Goal: Task Accomplishment & Management: Use online tool/utility

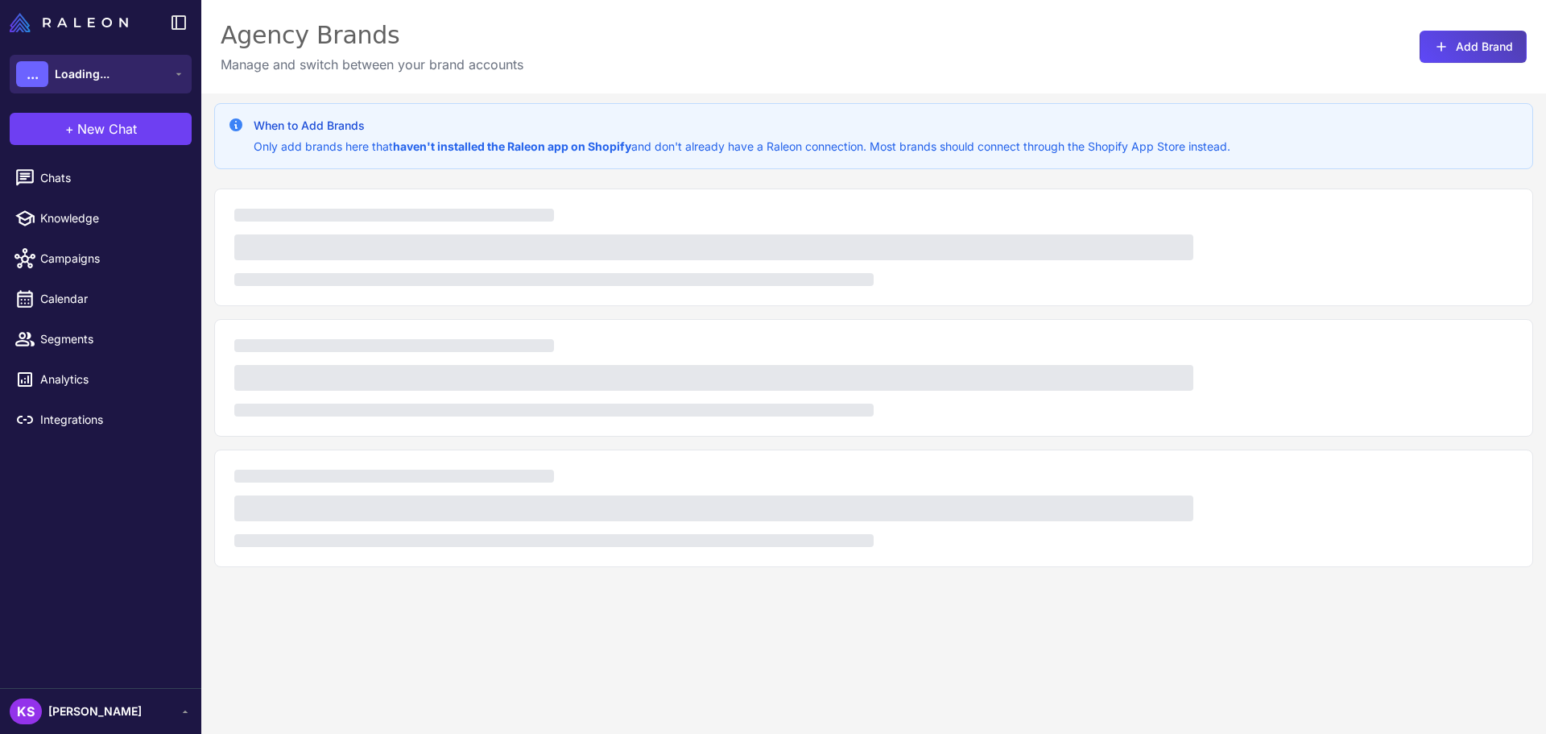
click at [106, 88] on button "... Loading..." at bounding box center [101, 74] width 182 height 39
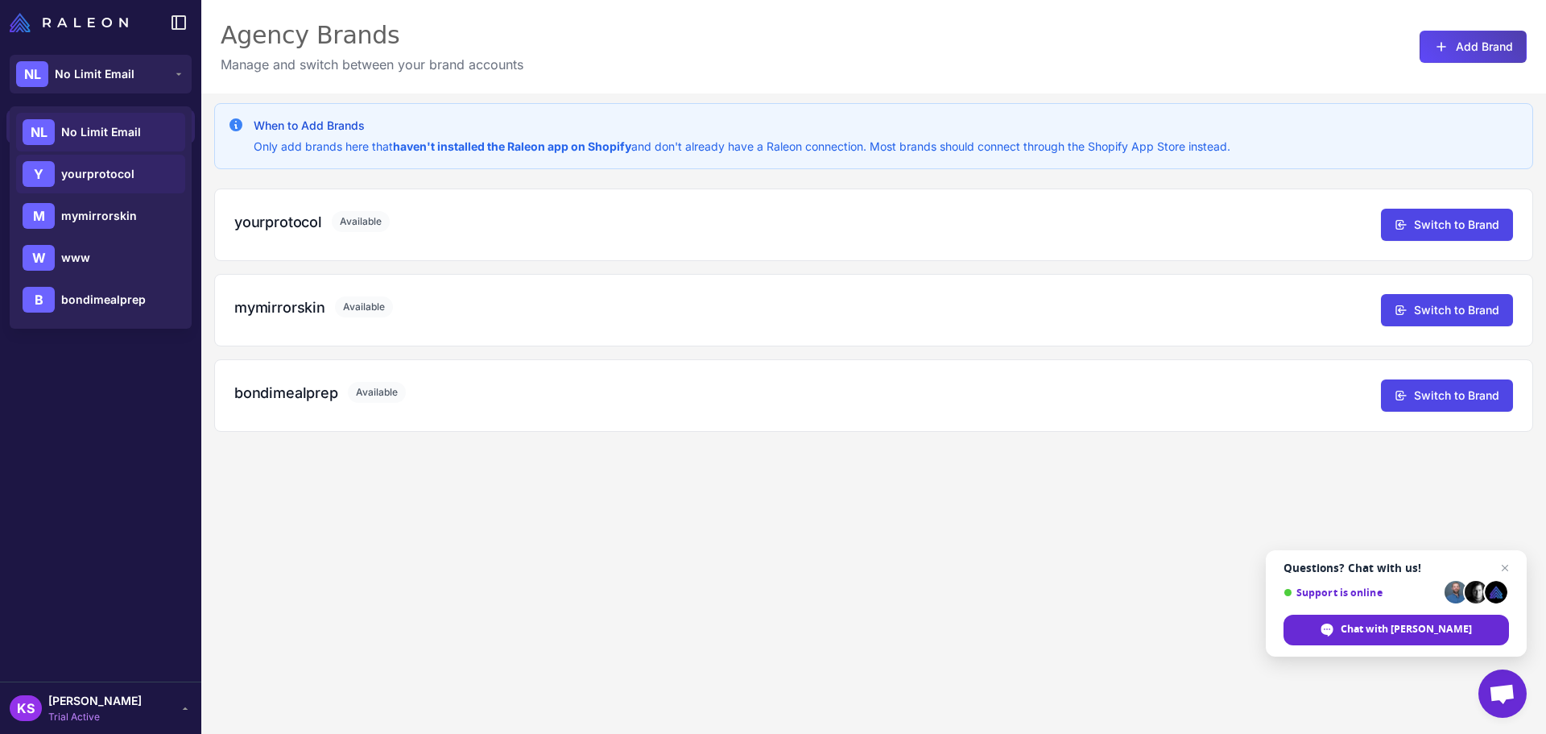
click at [68, 196] on div "Y yourprotocol" at bounding box center [100, 215] width 169 height 39
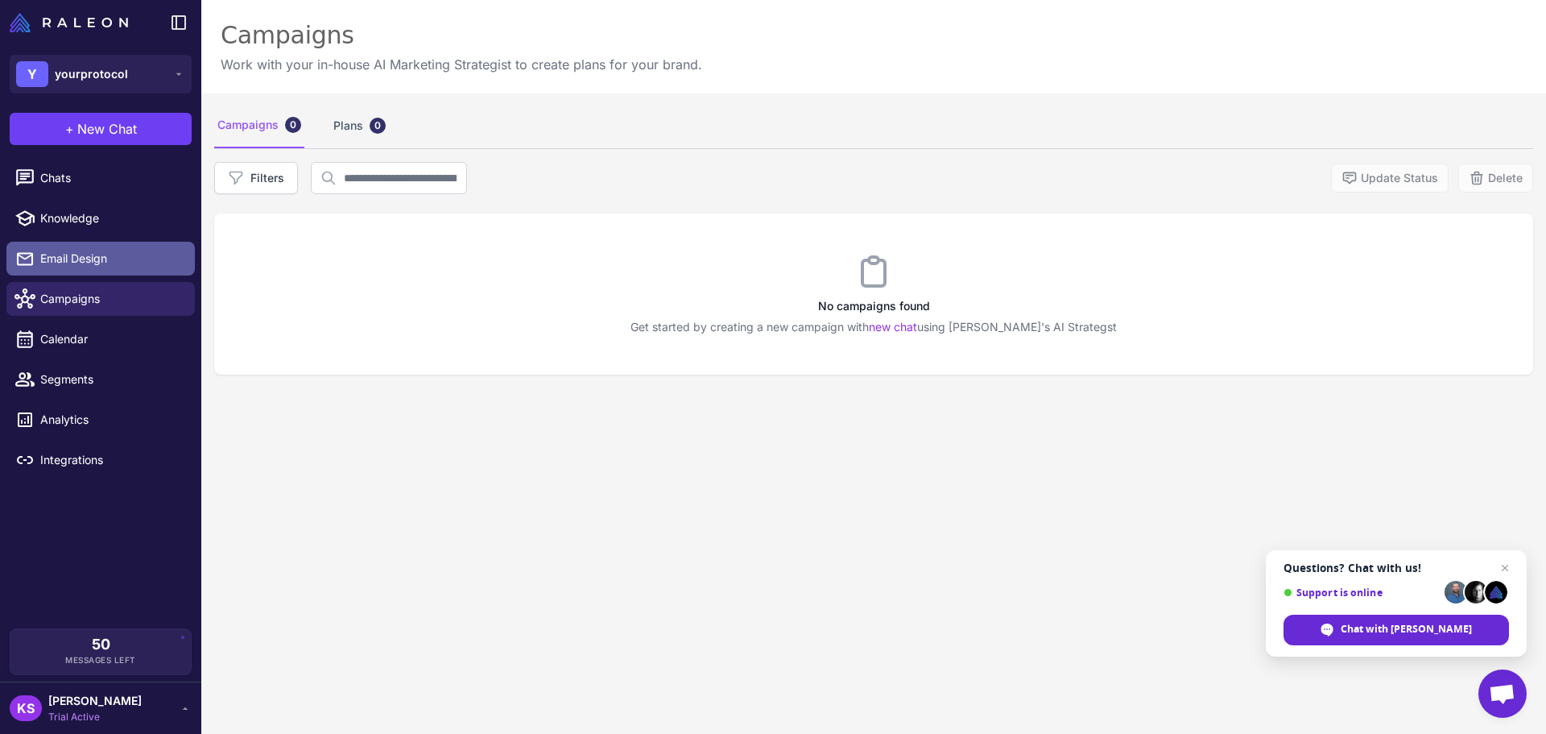
click at [76, 245] on link "Email Design" at bounding box center [100, 259] width 188 height 34
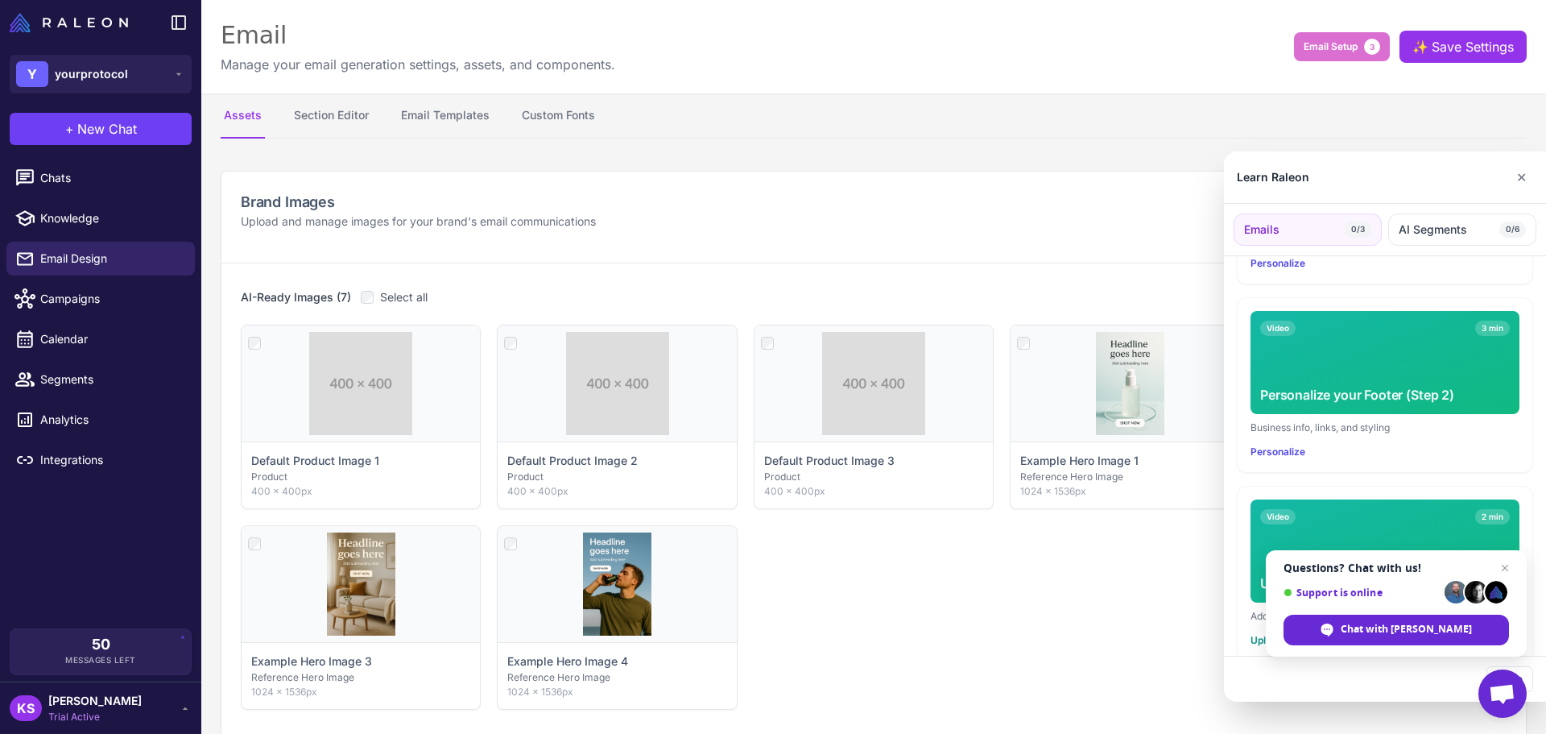
scroll to position [403, 0]
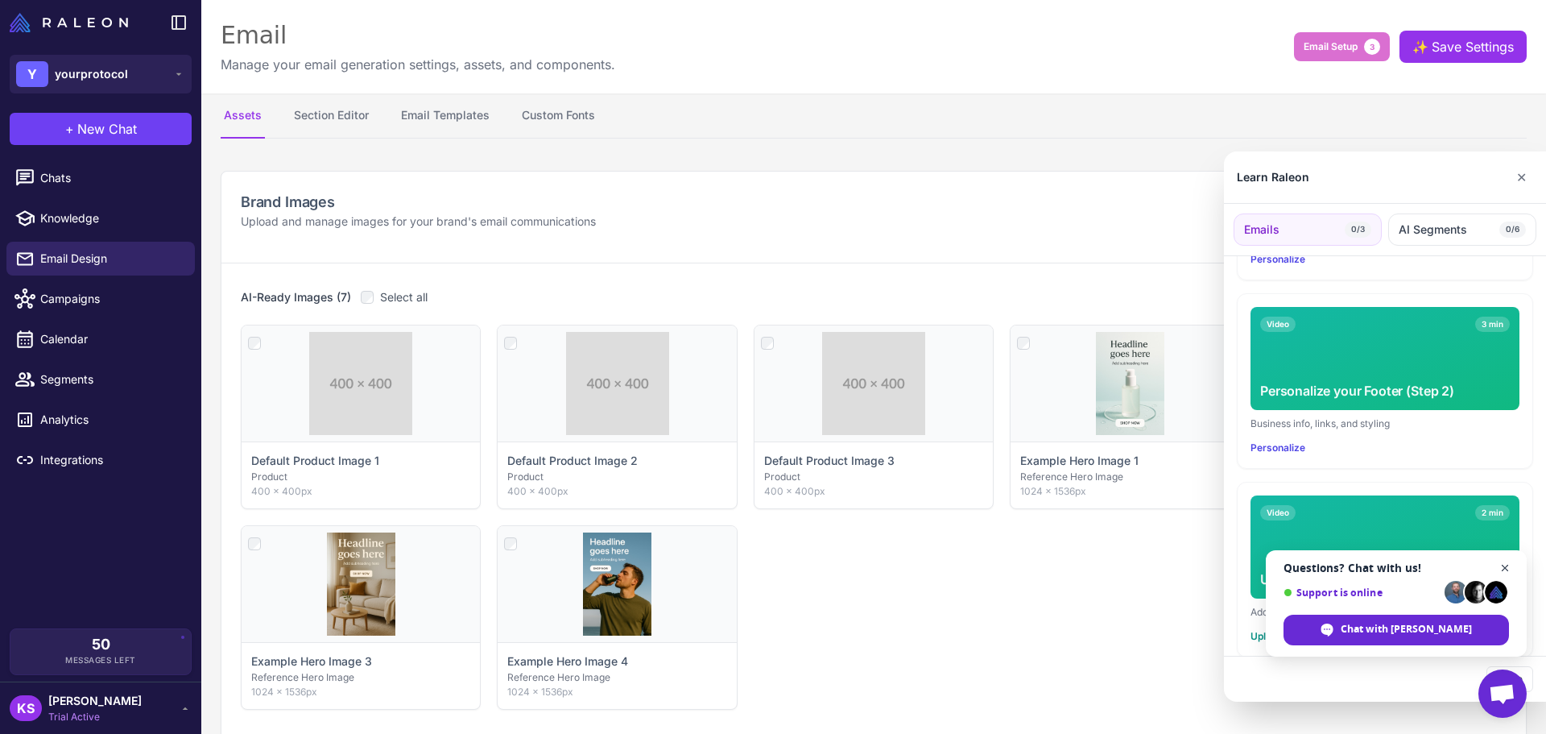
click at [1501, 567] on span "Open chat" at bounding box center [1505, 568] width 20 height 20
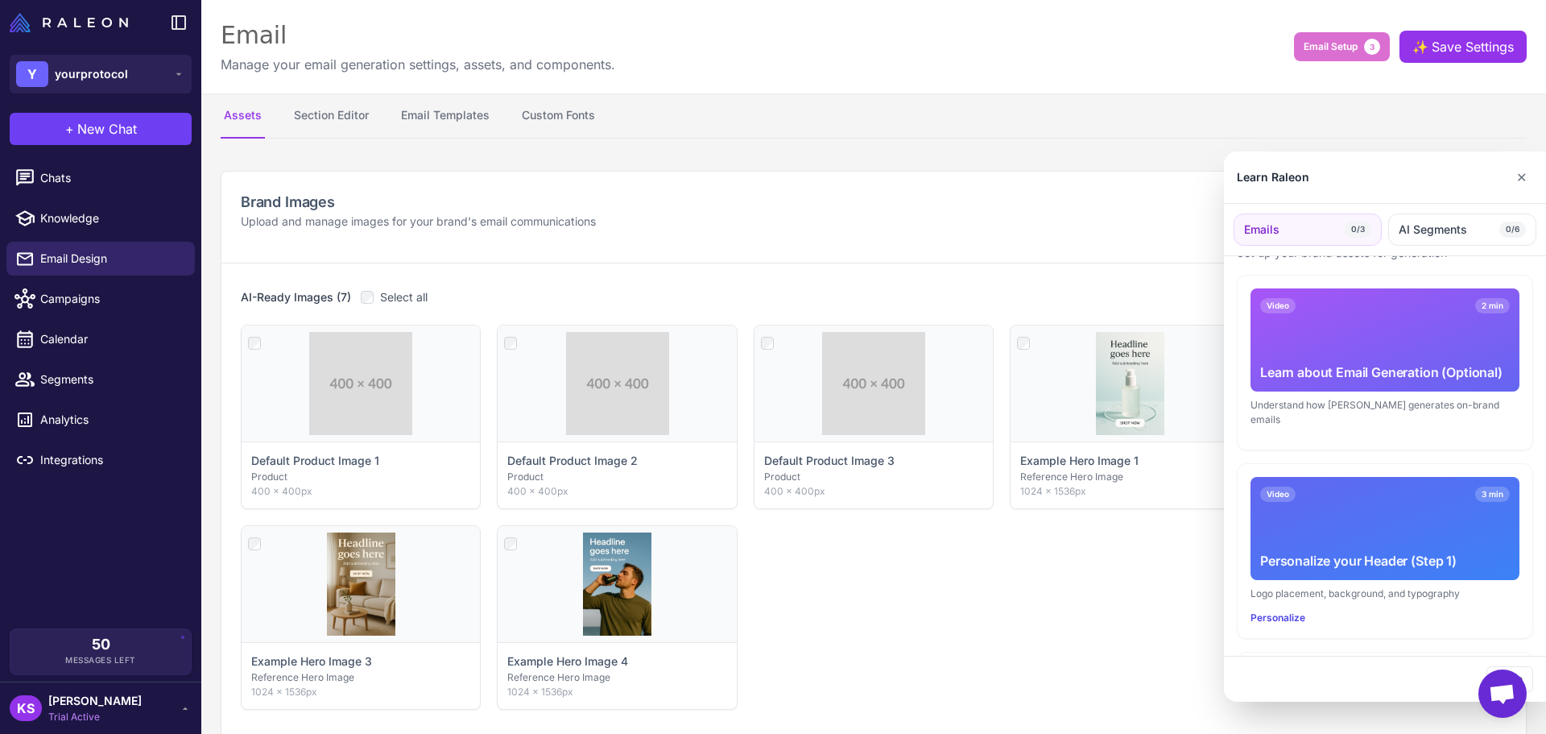
scroll to position [81, 0]
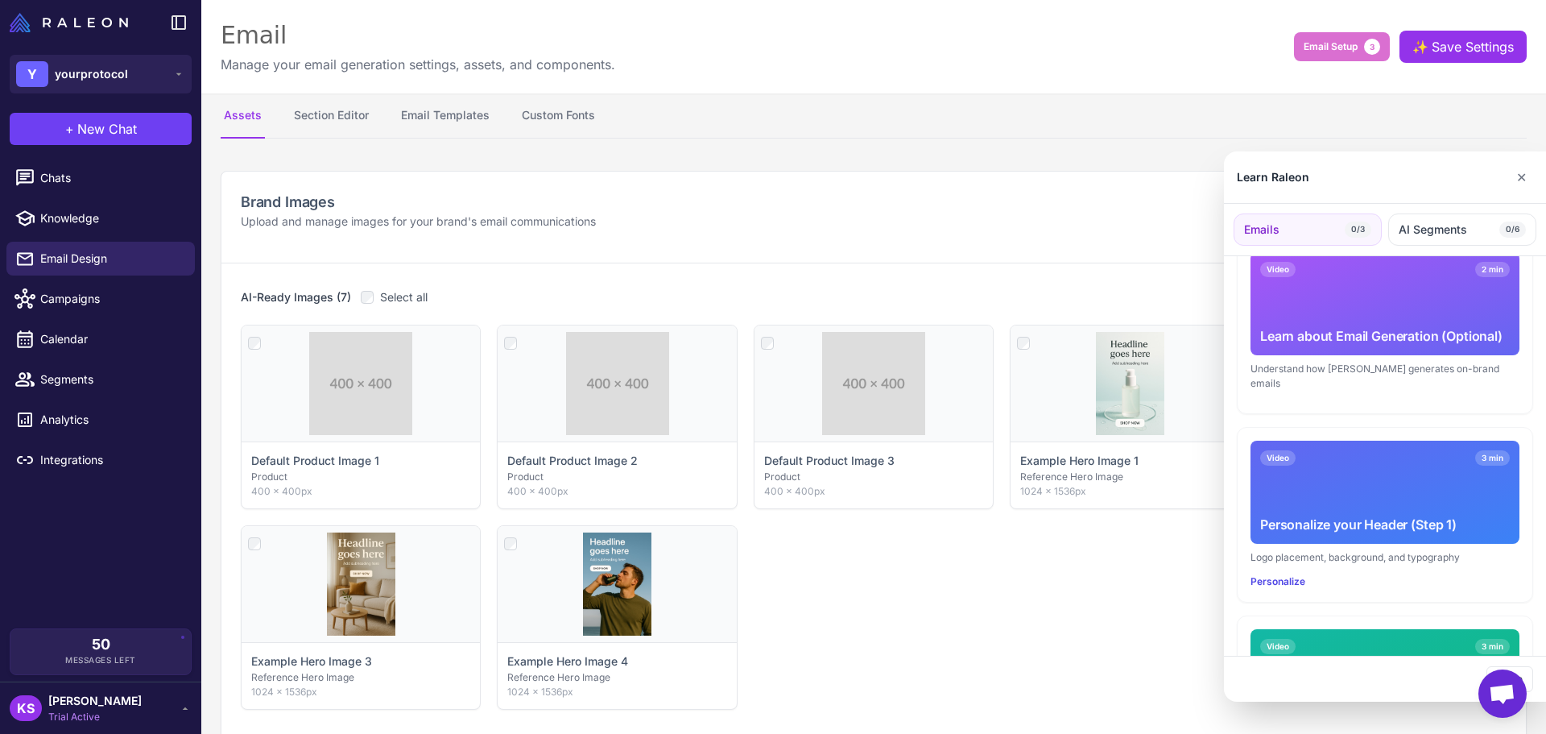
click at [813, 211] on div at bounding box center [773, 367] width 1546 height 734
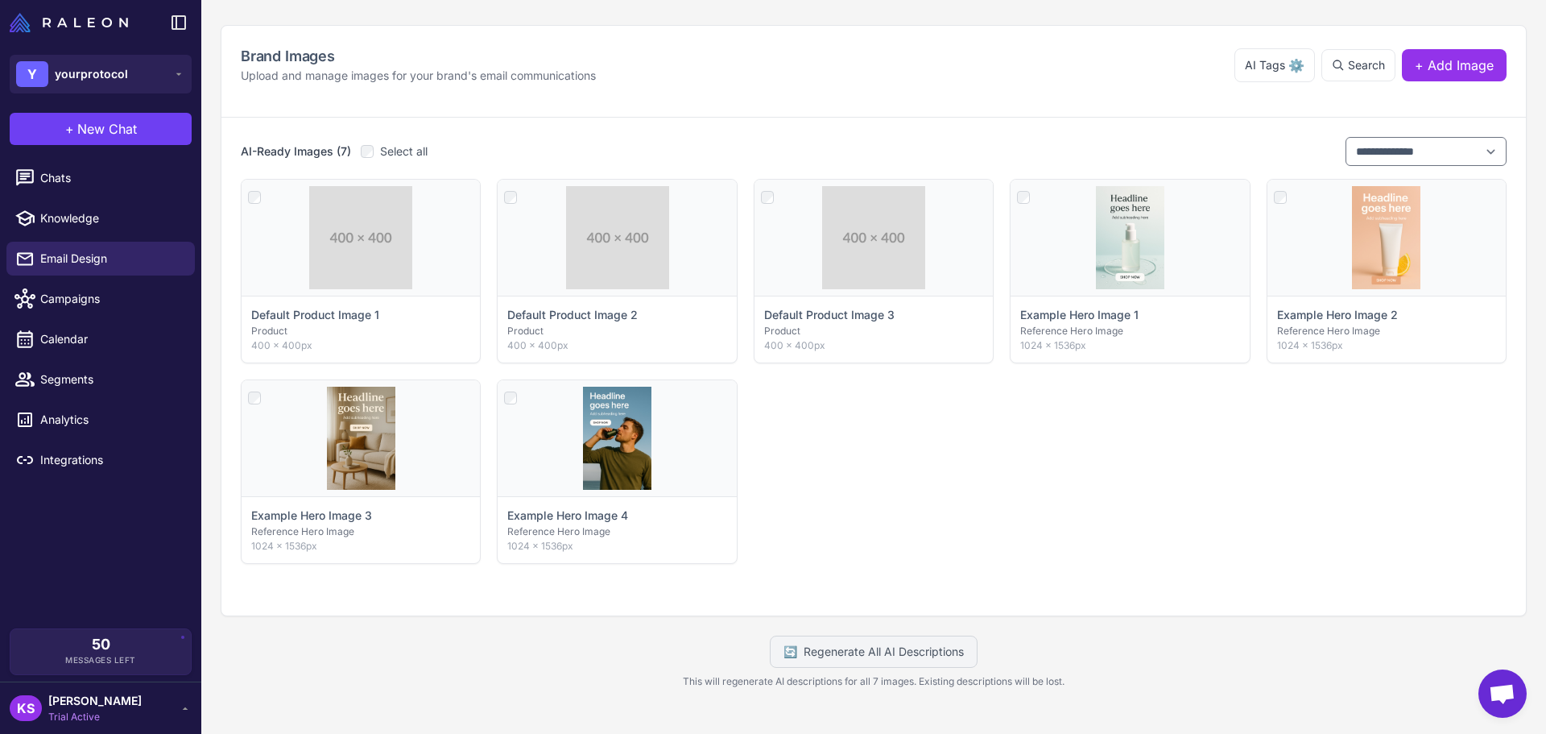
scroll to position [0, 0]
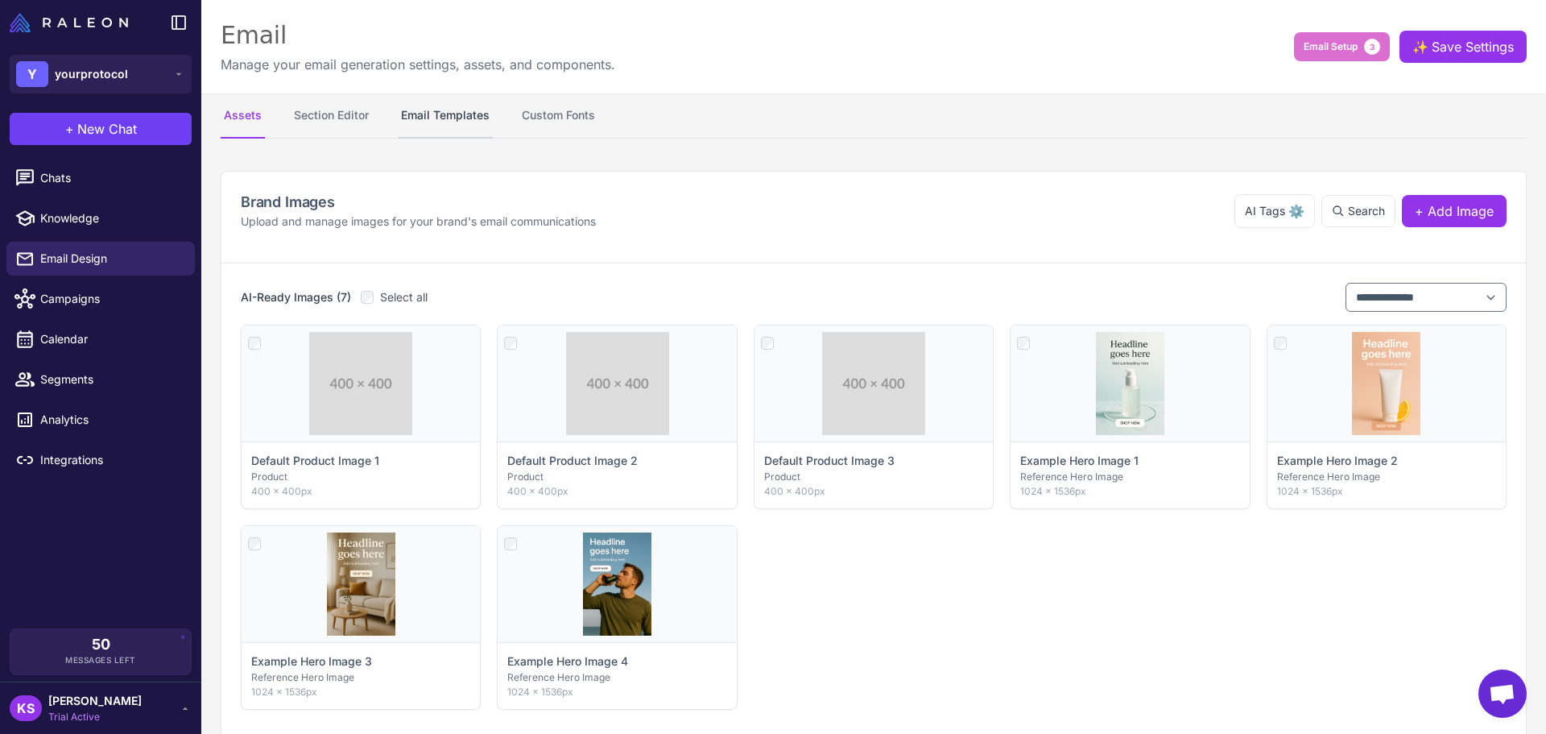
click at [417, 95] on button "Email Templates" at bounding box center [445, 115] width 95 height 45
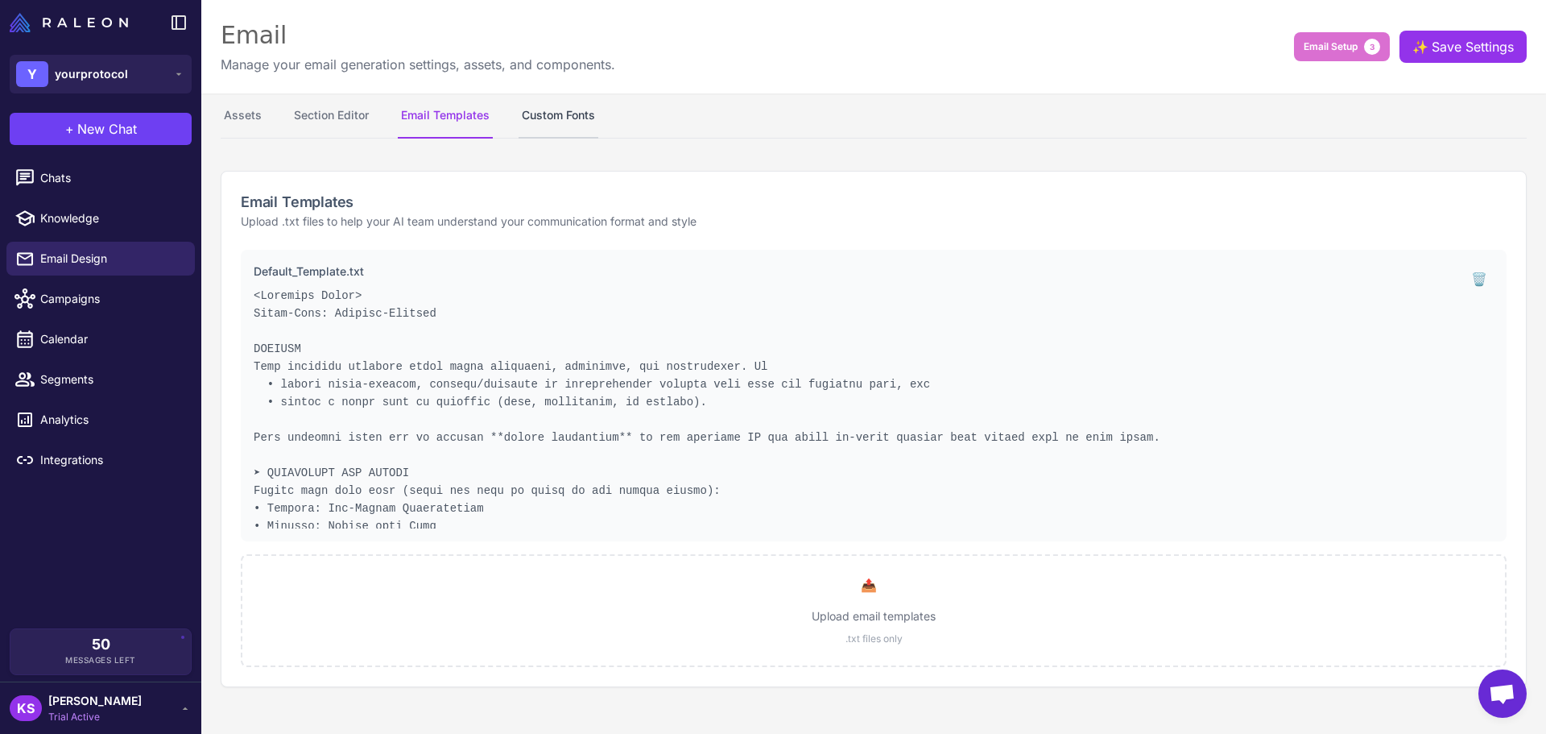
click at [544, 121] on button "Custom Fonts" at bounding box center [559, 115] width 80 height 45
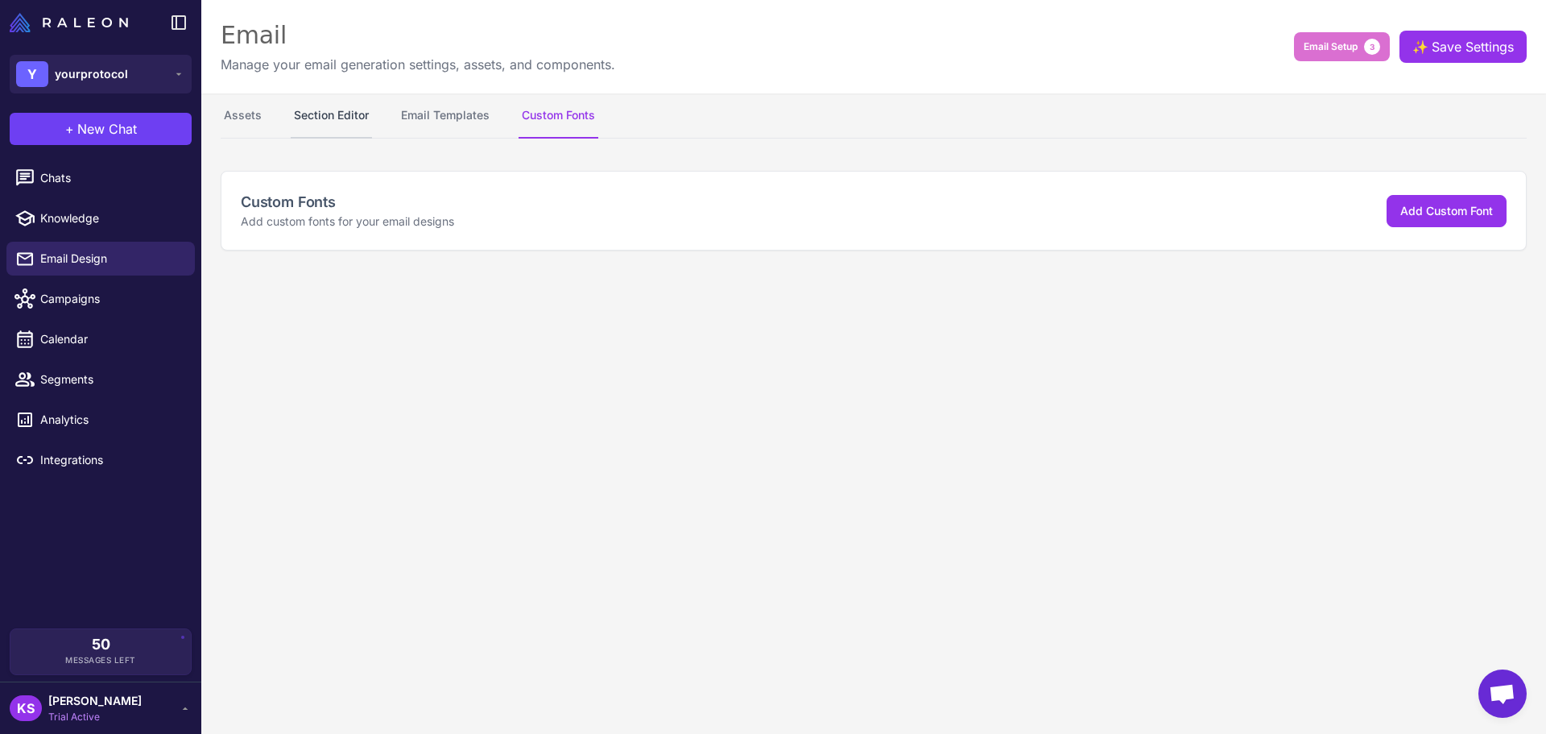
click at [331, 113] on button "Section Editor" at bounding box center [331, 115] width 81 height 45
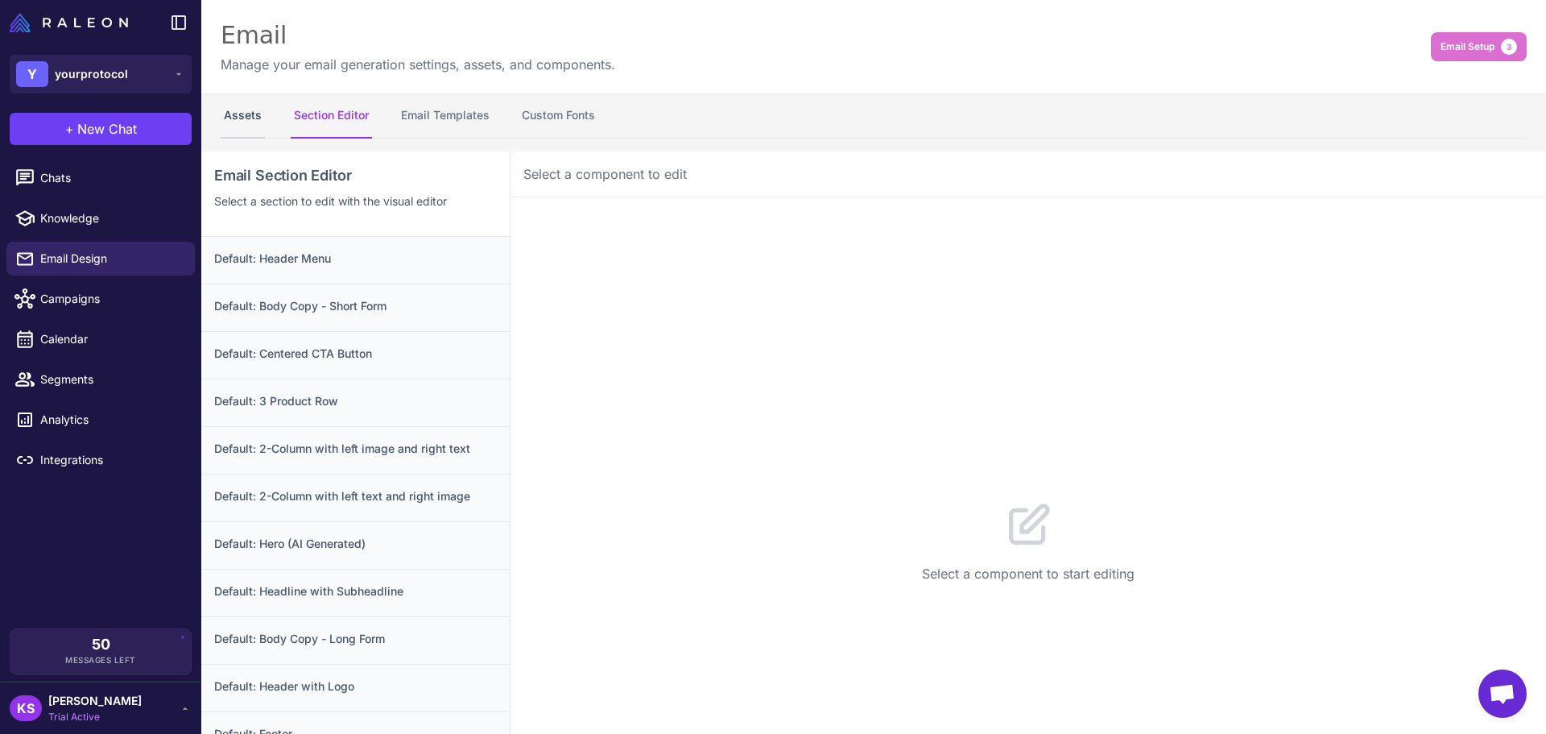
click at [252, 116] on button "Assets" at bounding box center [243, 115] width 44 height 45
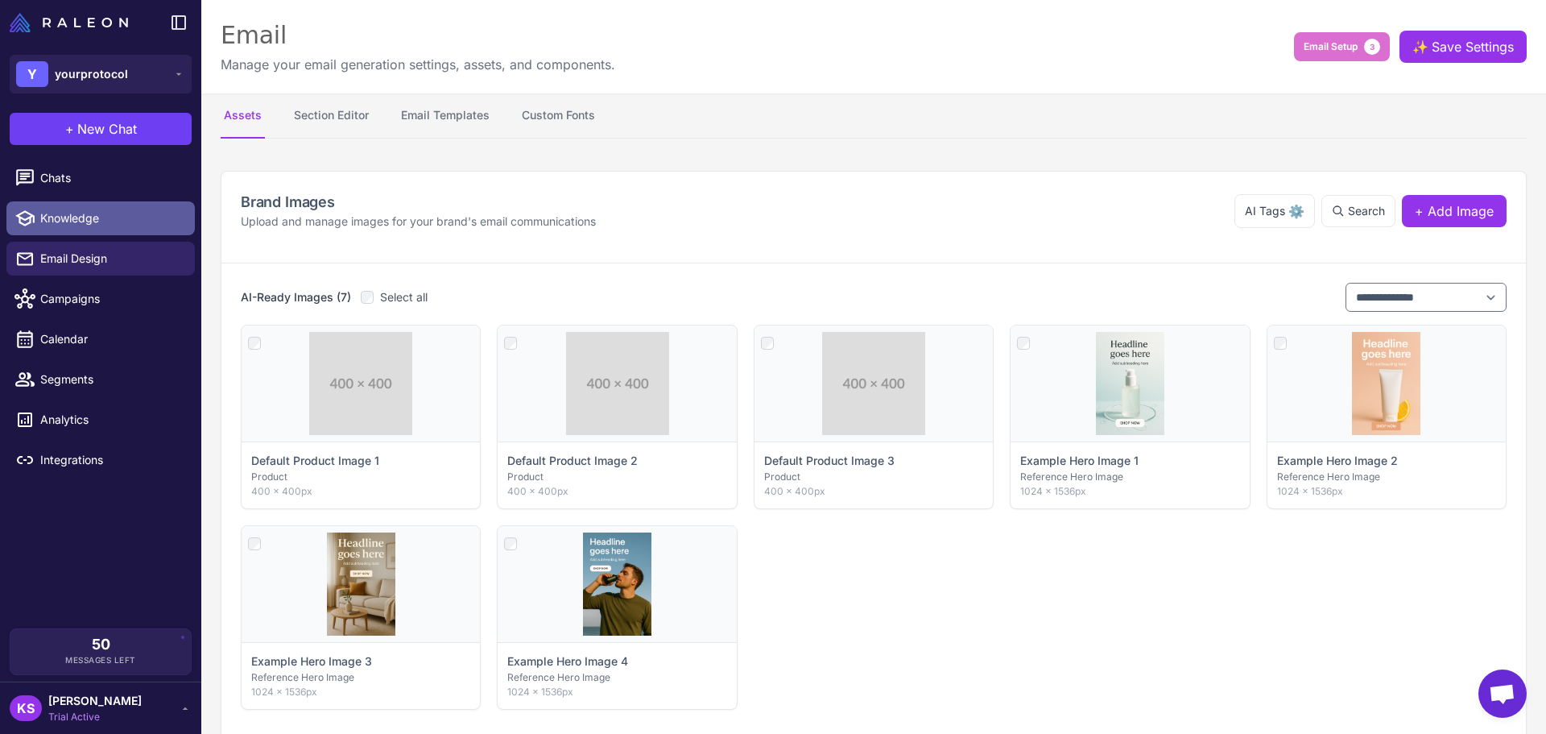
click at [62, 229] on link "Knowledge" at bounding box center [100, 218] width 188 height 34
select select
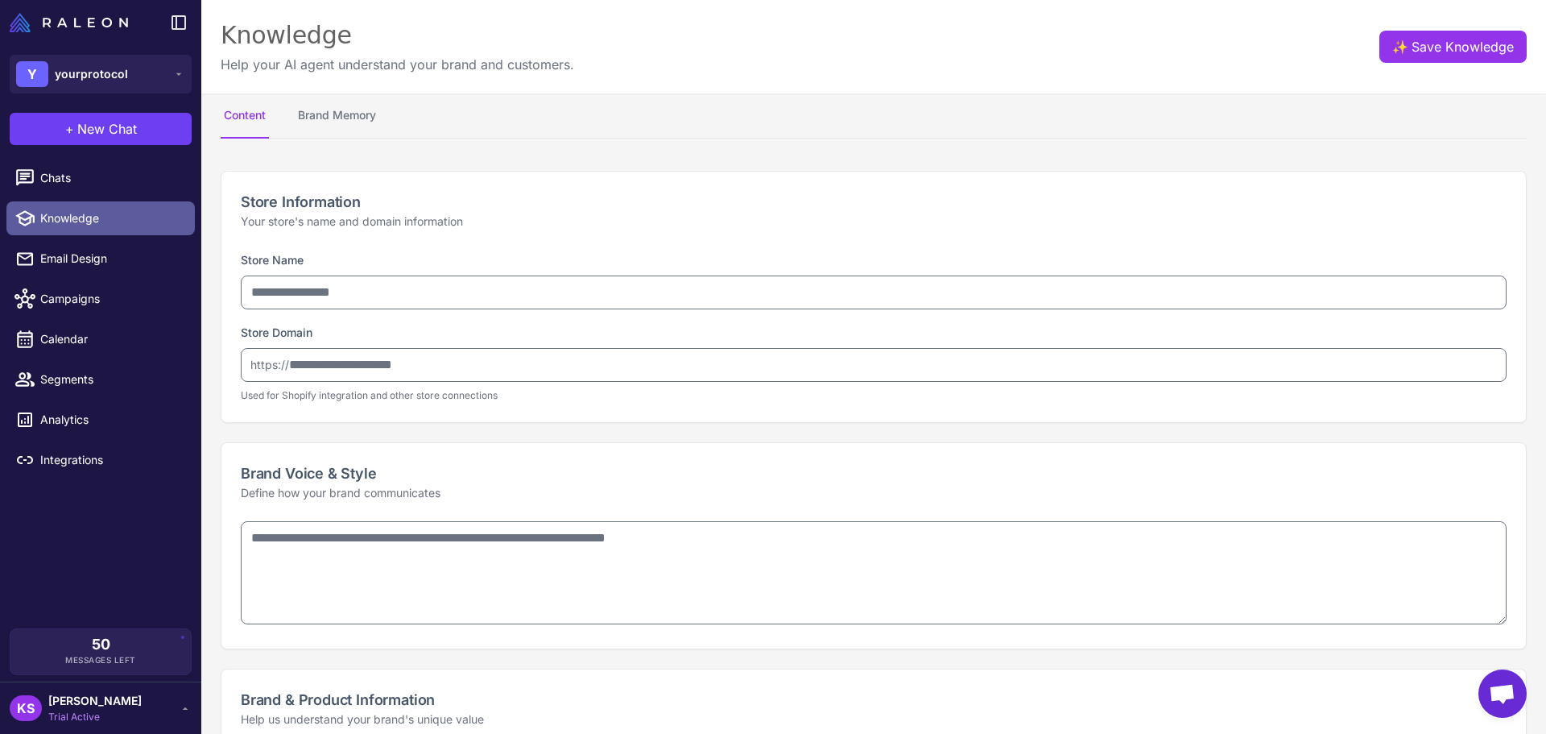
type input "**********"
type textarea "**********"
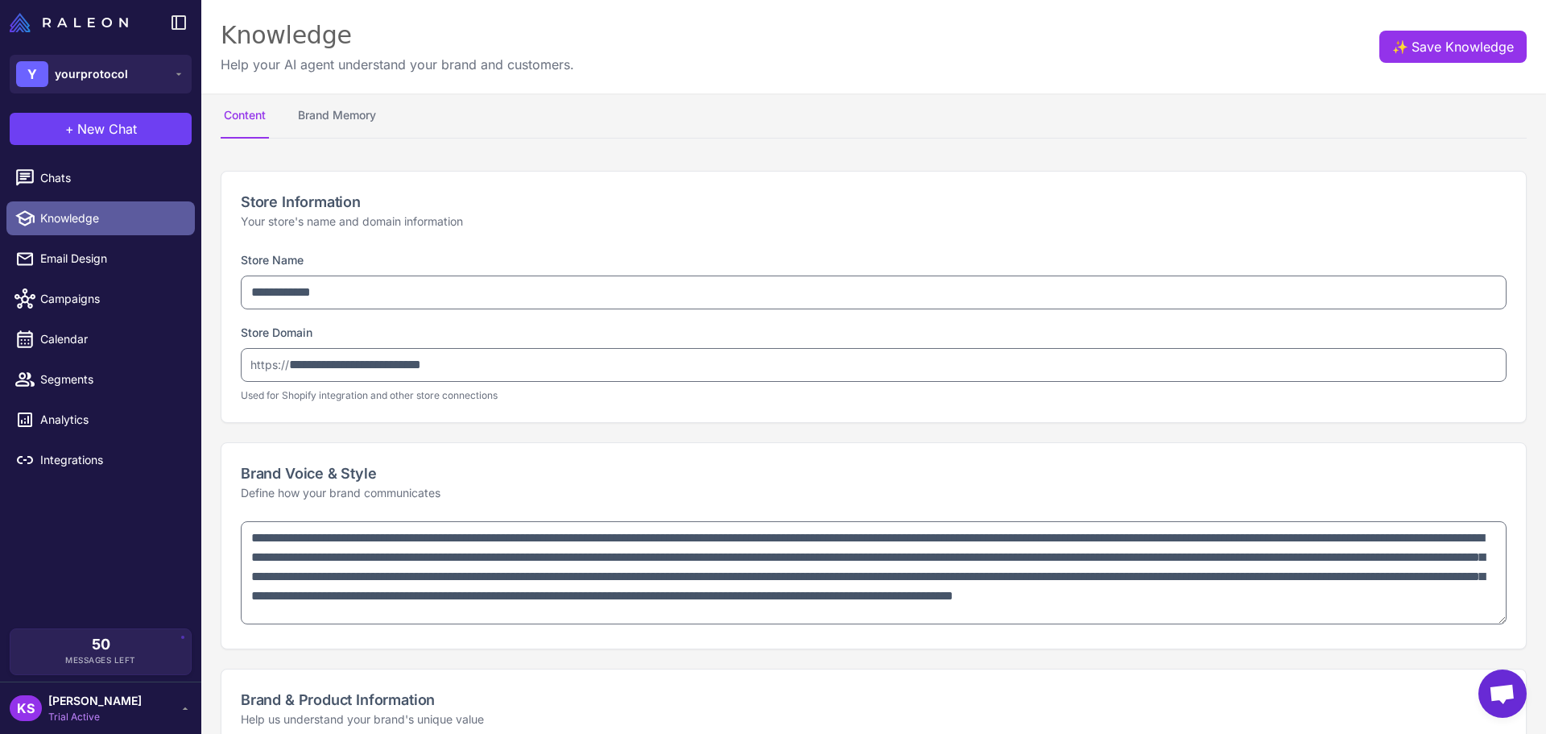
type textarea "**********"
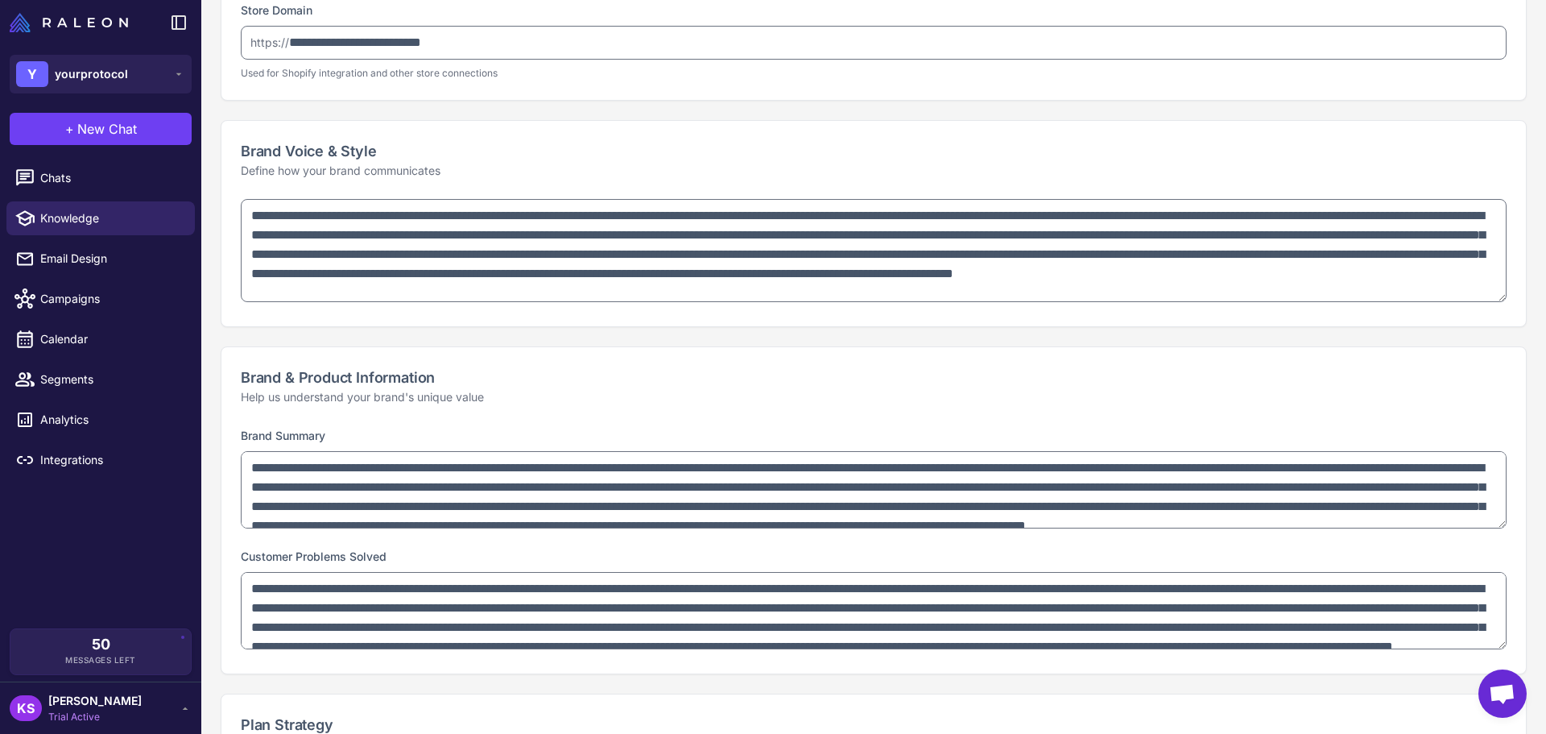
type textarea "**********"
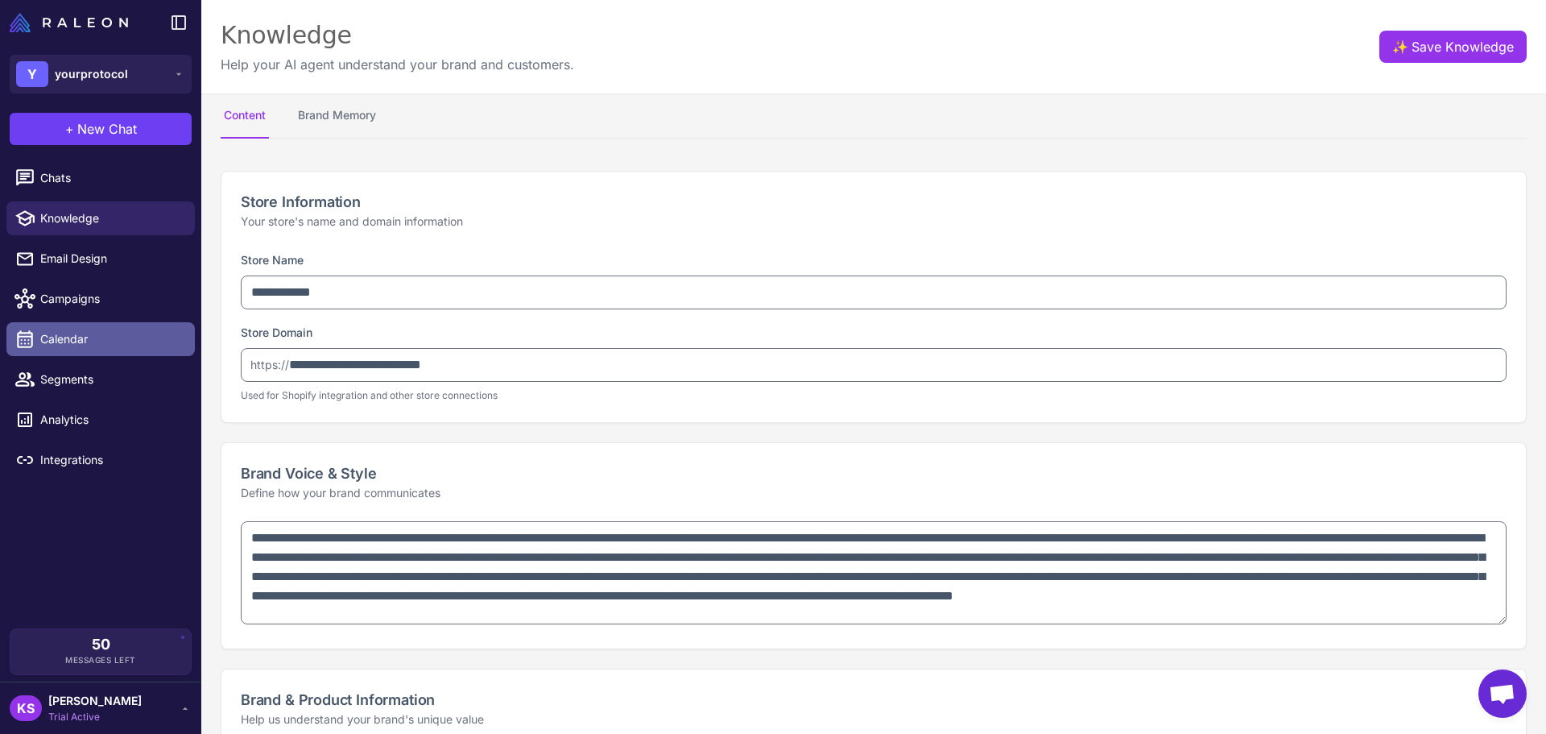
click at [60, 340] on span "Calendar" at bounding box center [111, 339] width 142 height 18
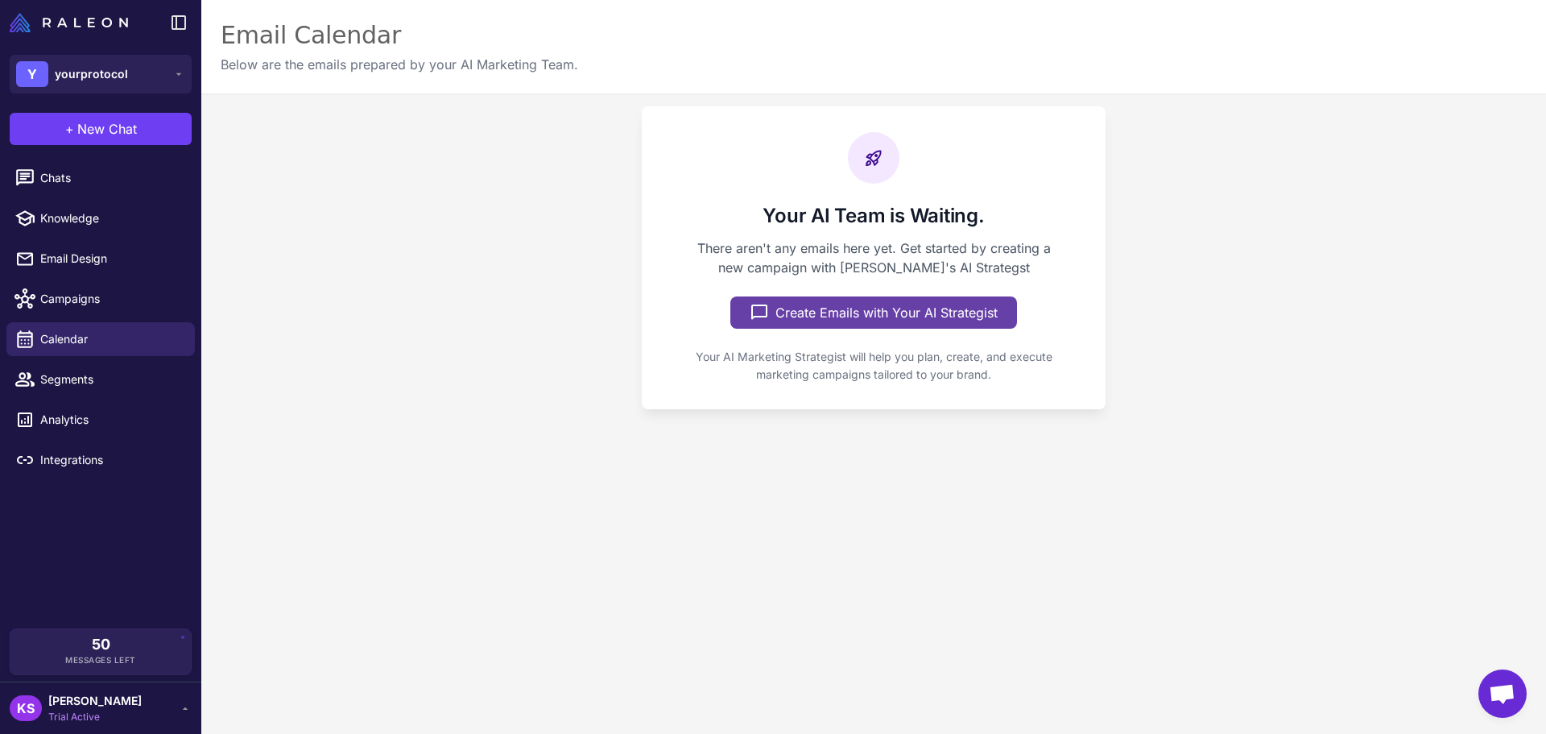
click at [860, 301] on button "Create Emails with Your AI Strategist" at bounding box center [873, 312] width 287 height 32
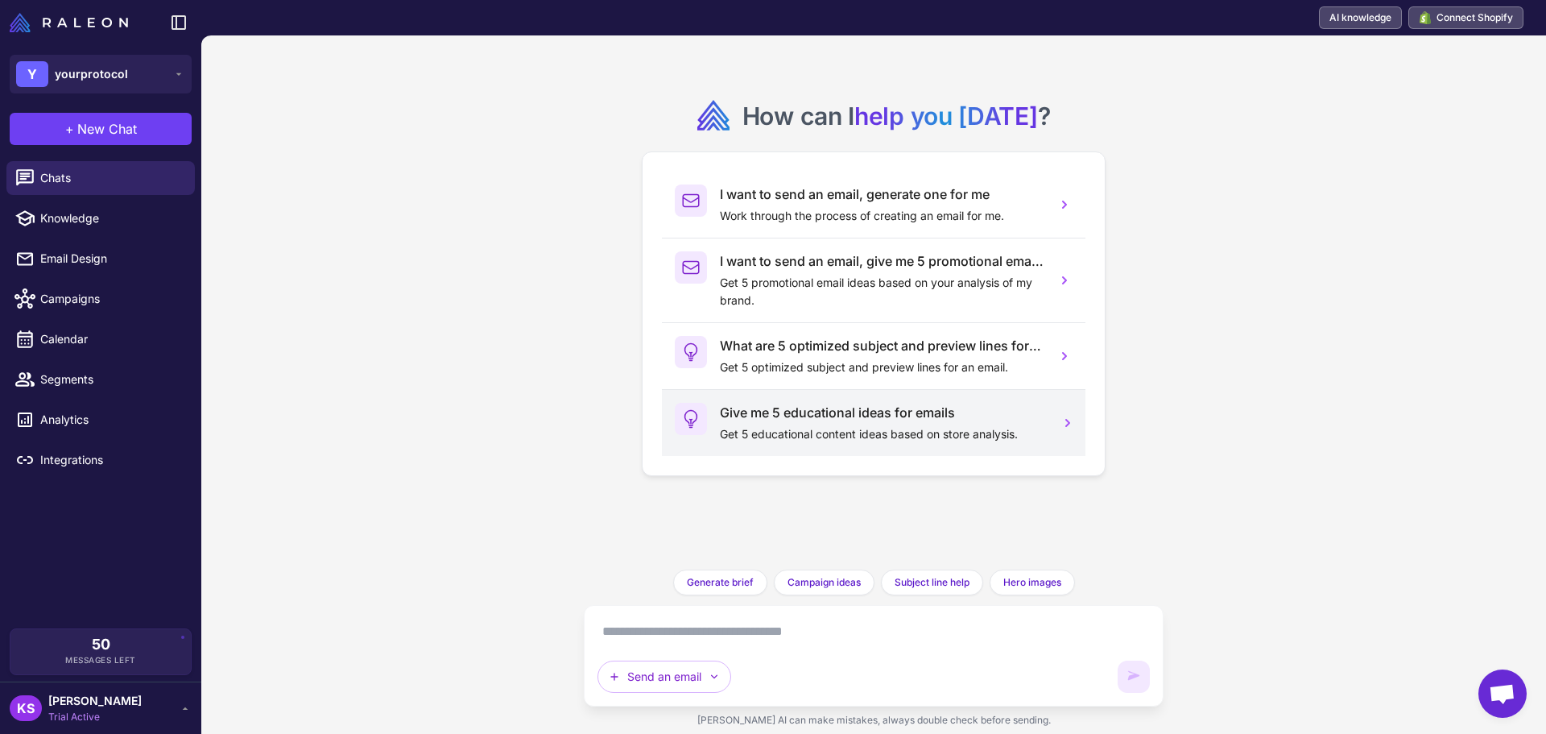
click at [880, 432] on p "Get 5 educational content ideas based on store analysis." at bounding box center [882, 434] width 324 height 18
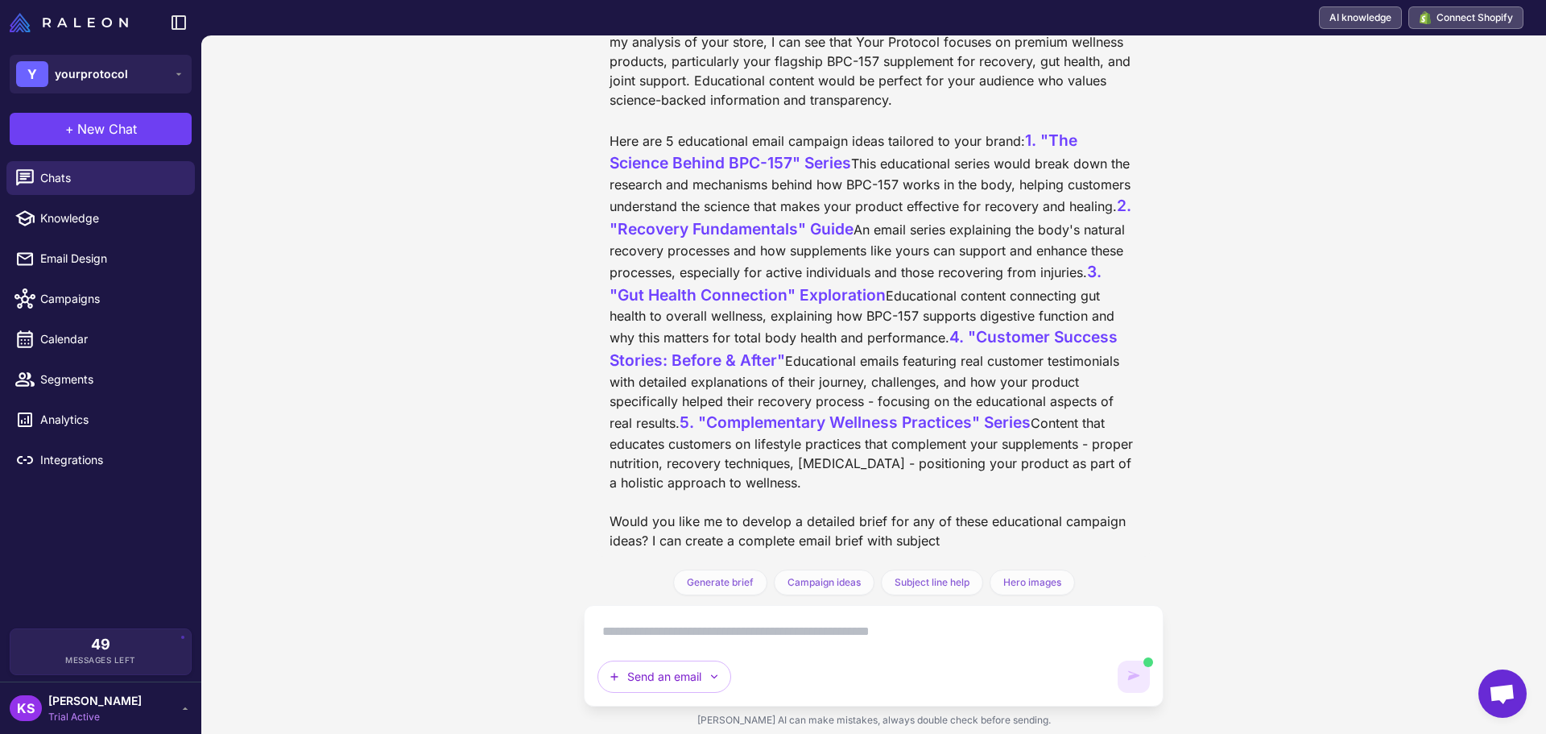
scroll to position [403, 0]
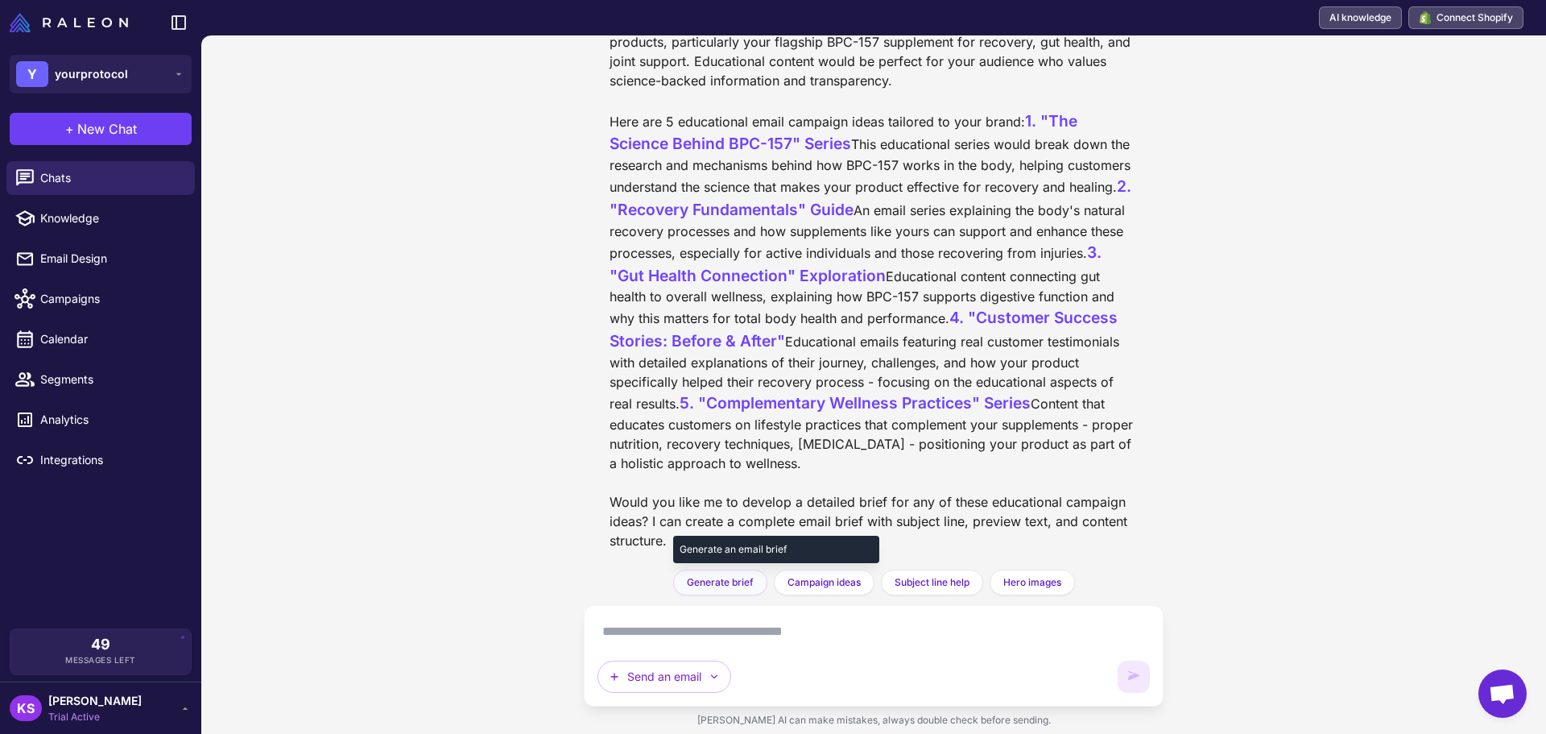
click at [700, 575] on span "Generate brief" at bounding box center [720, 582] width 67 height 14
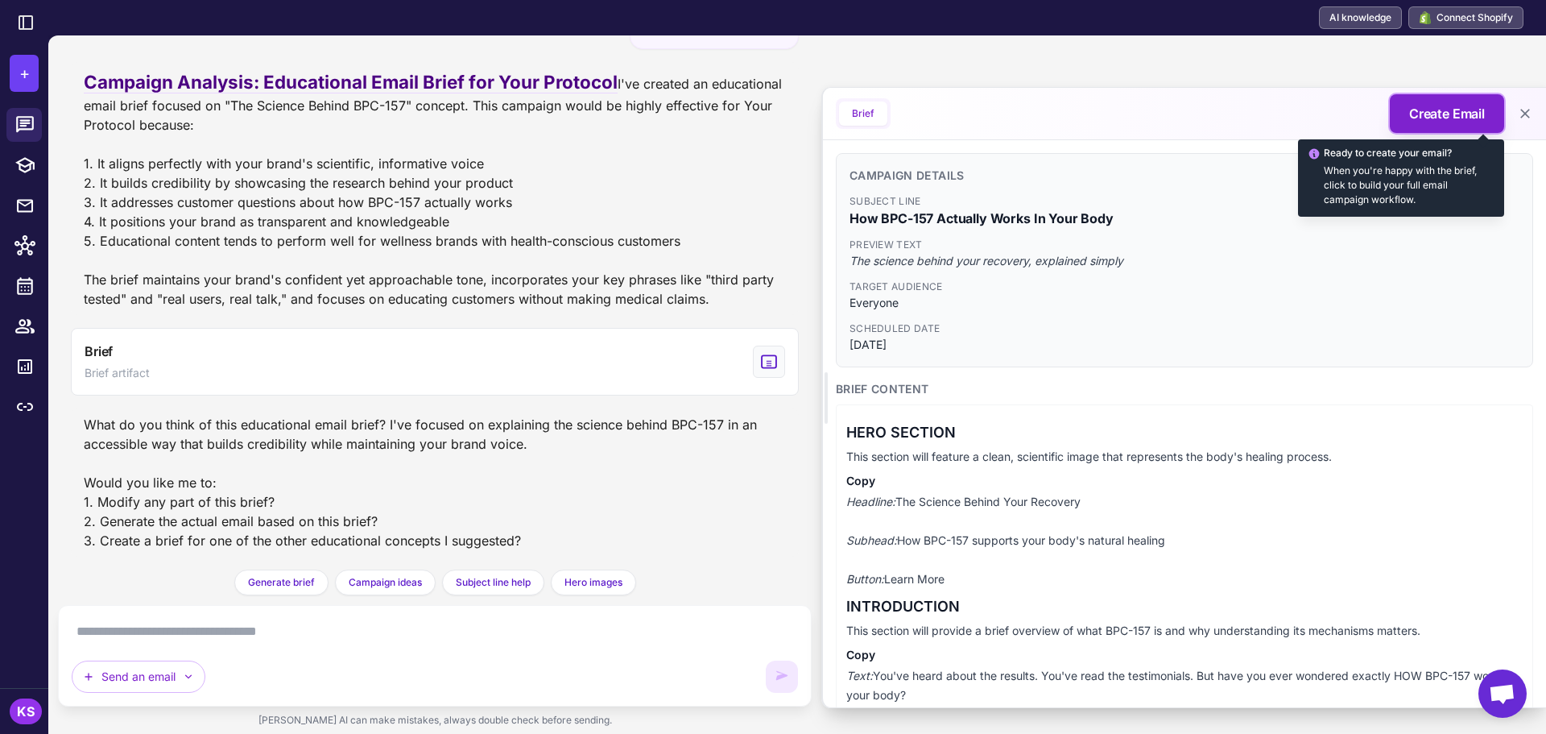
drag, startPoint x: 1447, startPoint y: 119, endPoint x: 1256, endPoint y: 436, distance: 370.3
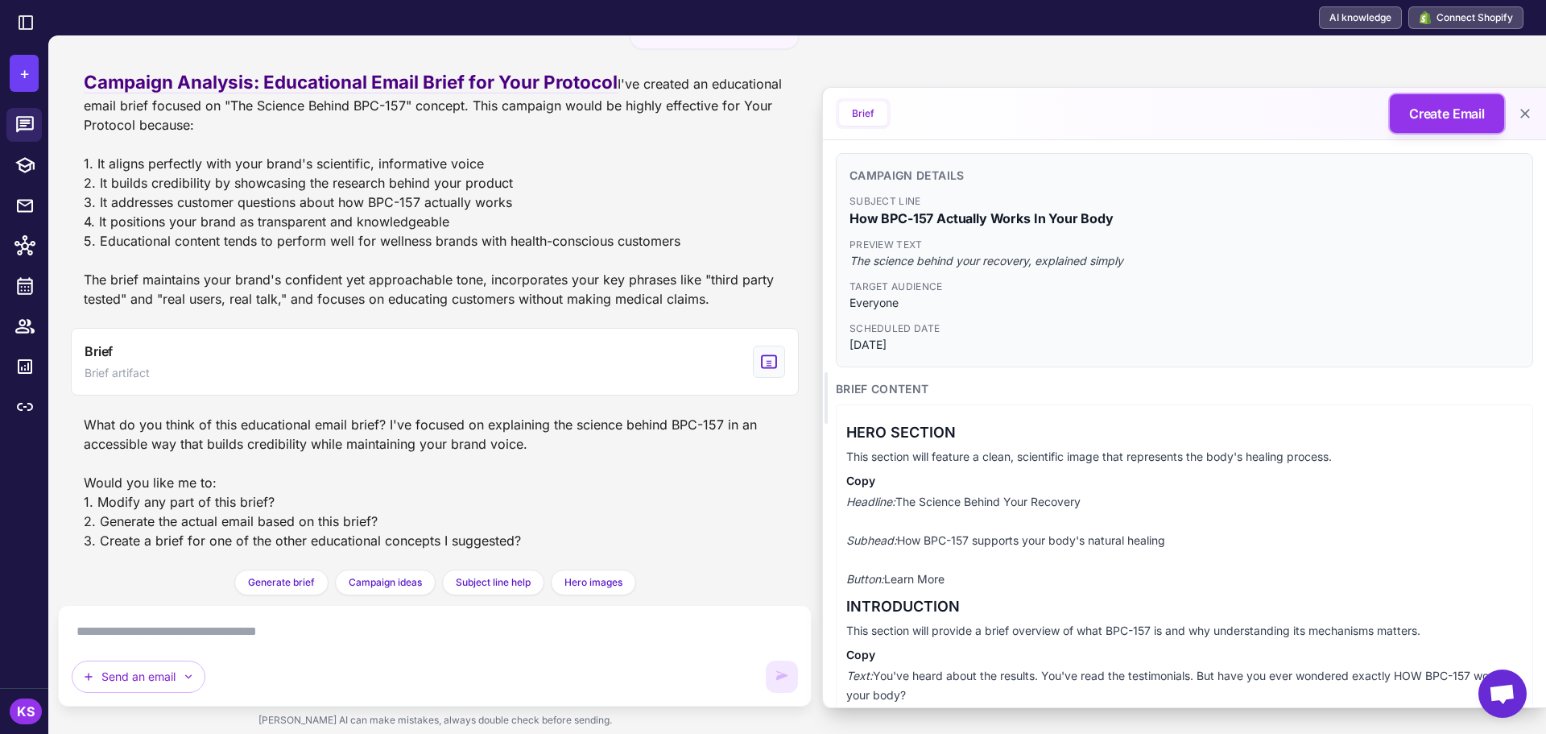
click at [1446, 121] on span "Create Email" at bounding box center [1447, 113] width 76 height 19
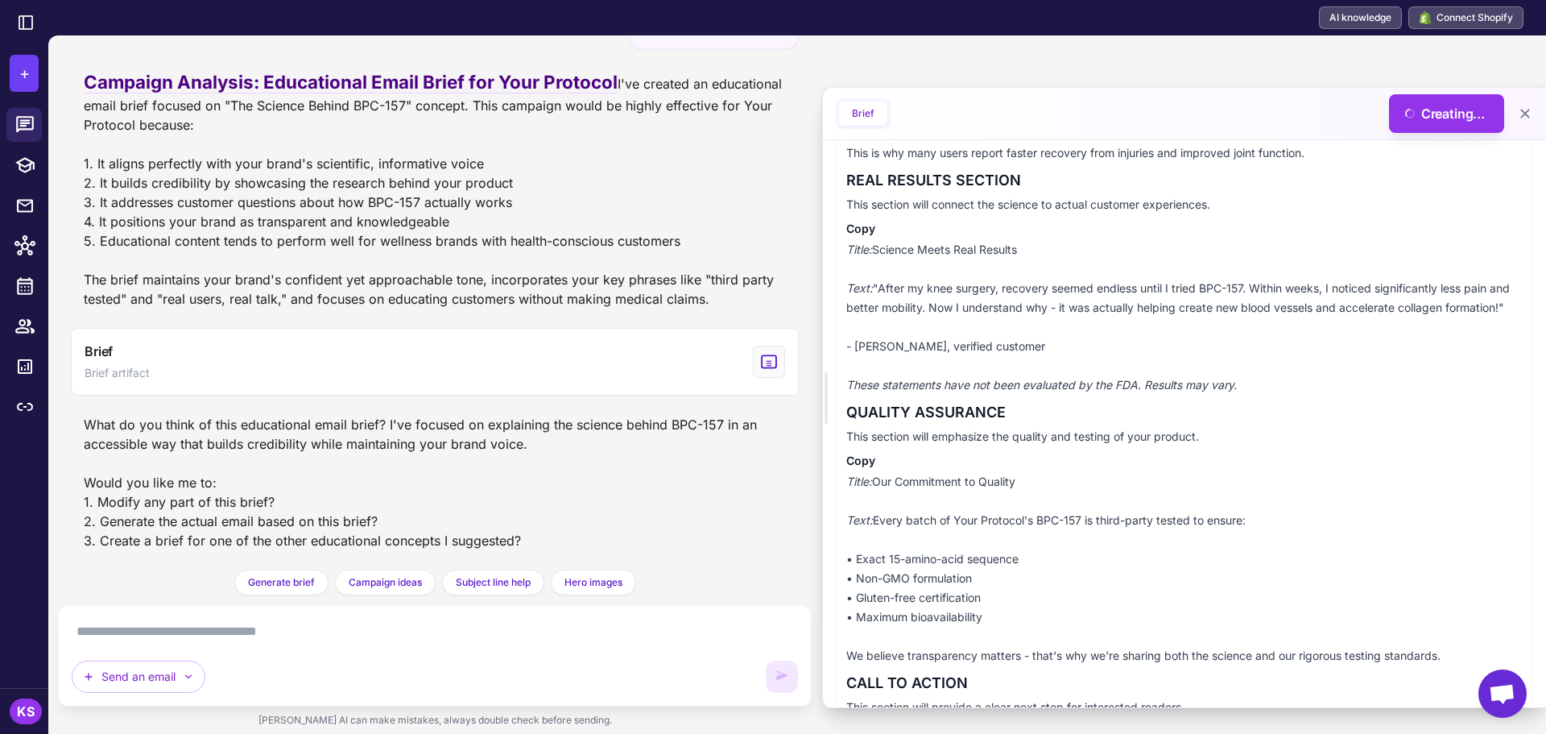
scroll to position [1280, 0]
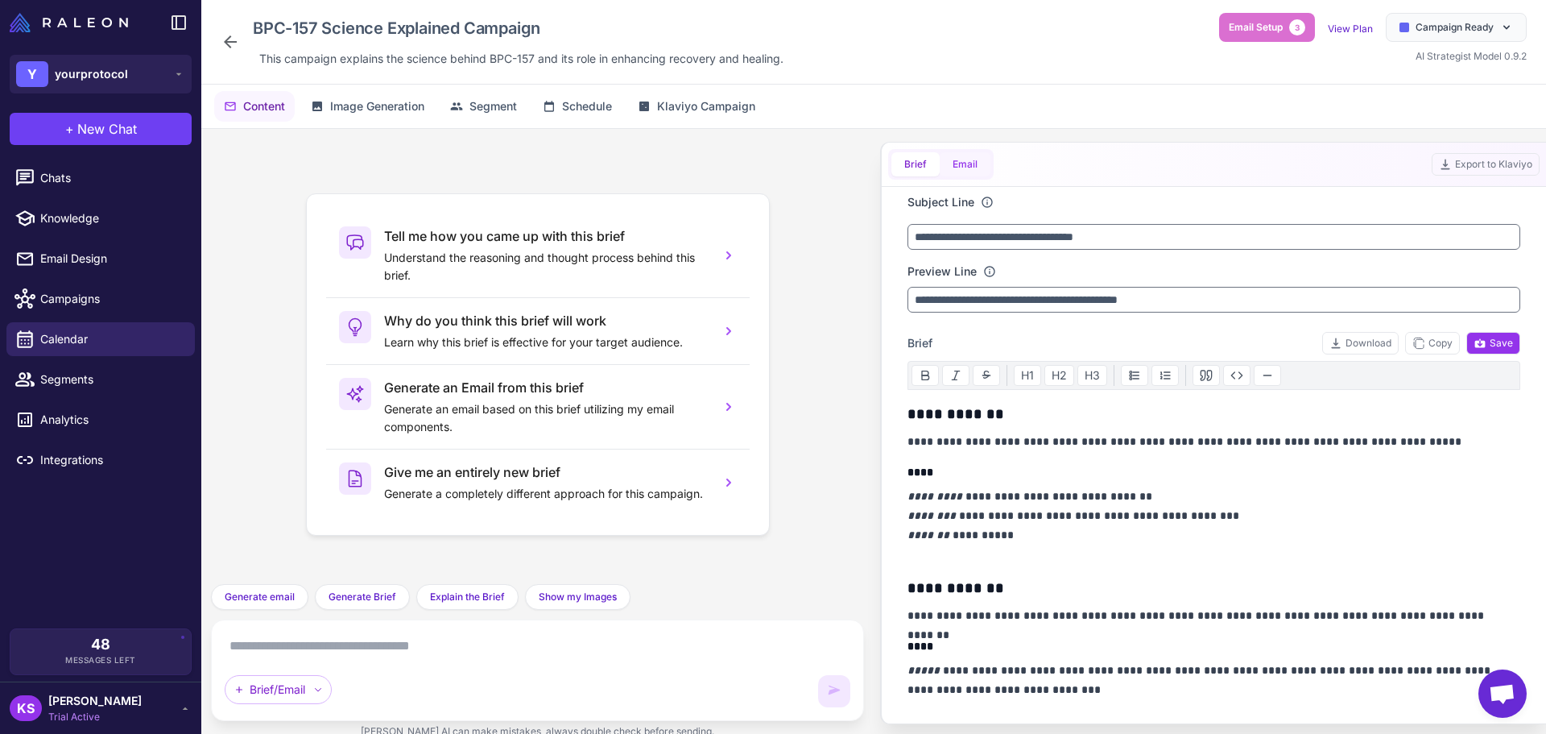
click at [970, 158] on button "Email" at bounding box center [965, 164] width 51 height 24
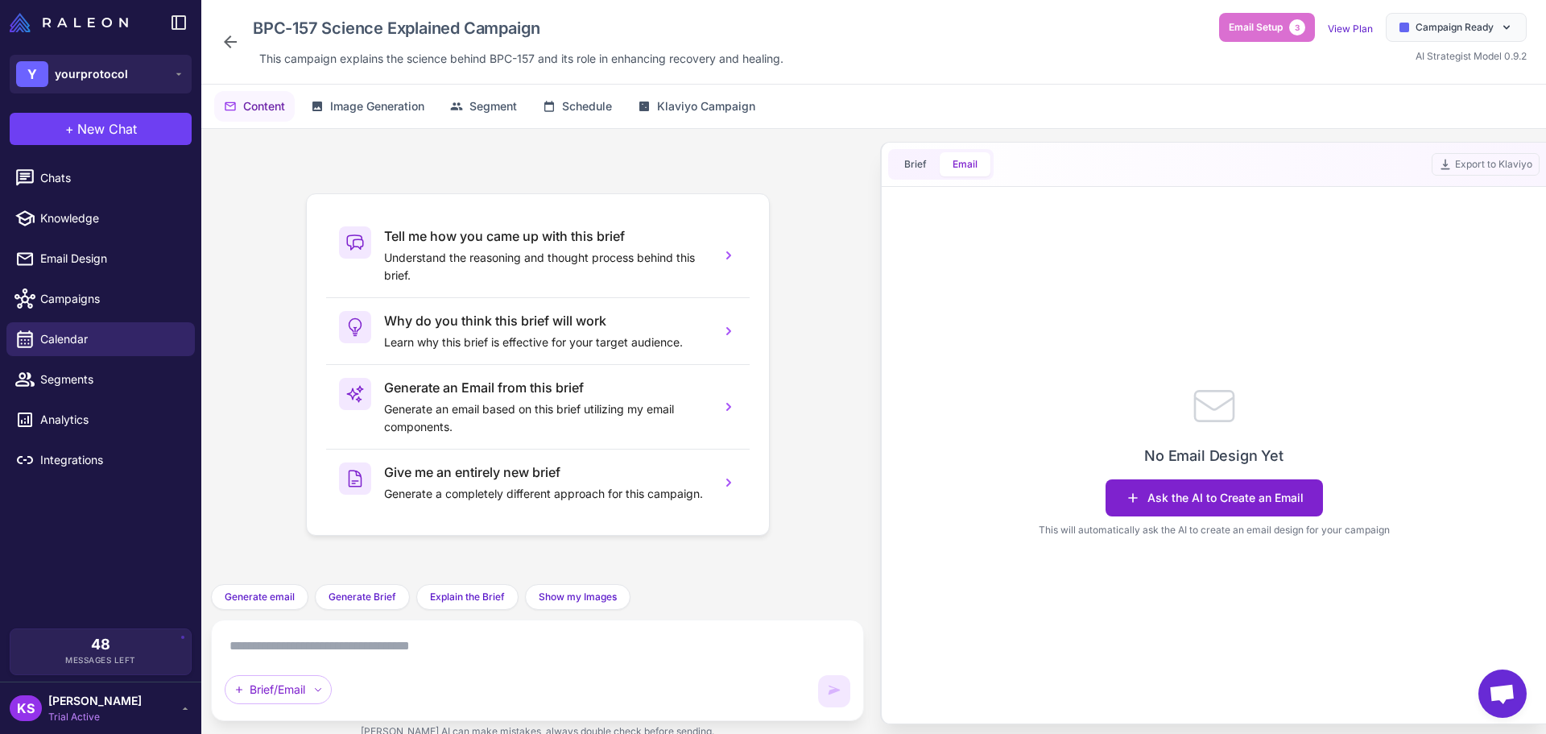
click at [1193, 496] on button "Ask the AI to Create an Email" at bounding box center [1214, 497] width 217 height 37
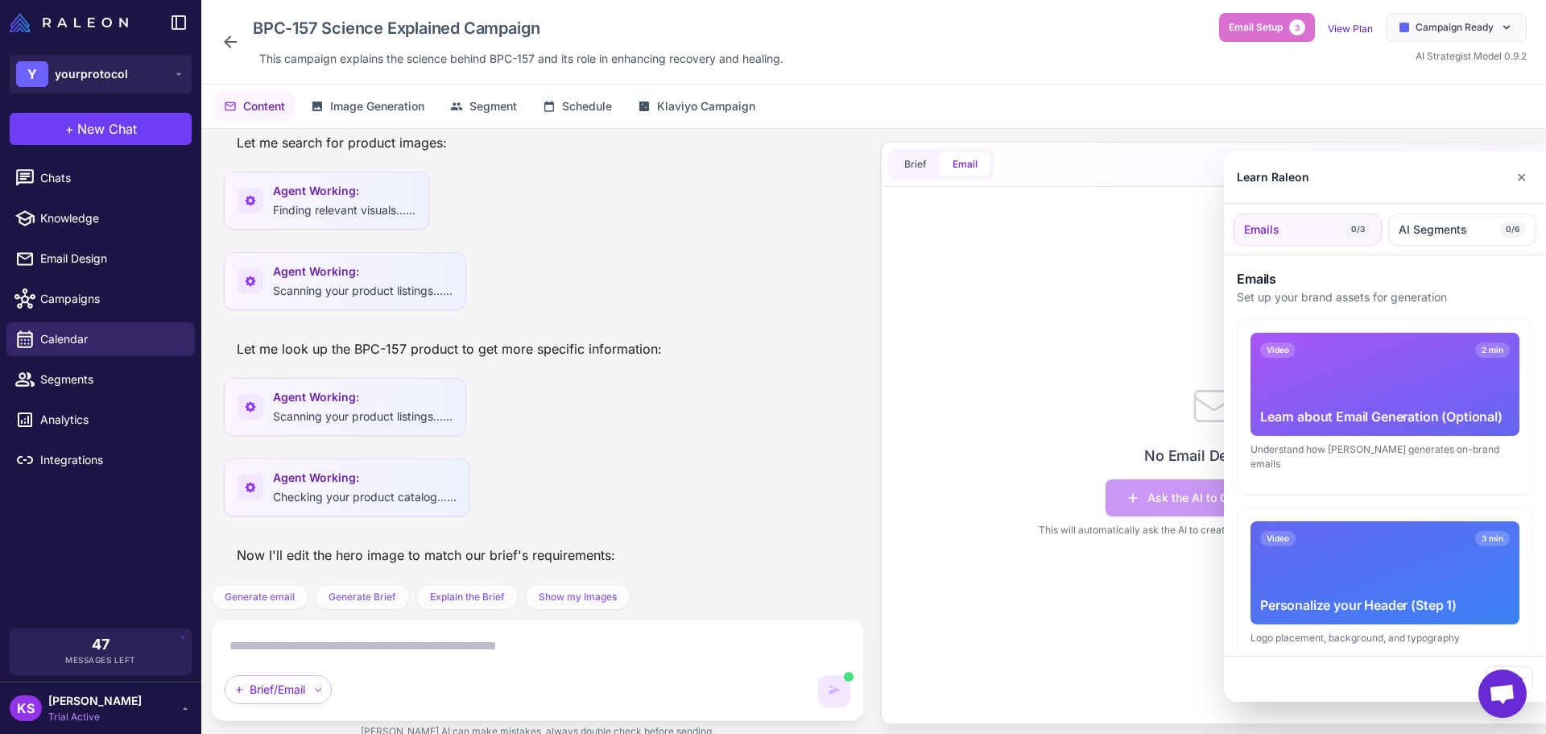
scroll to position [726, 0]
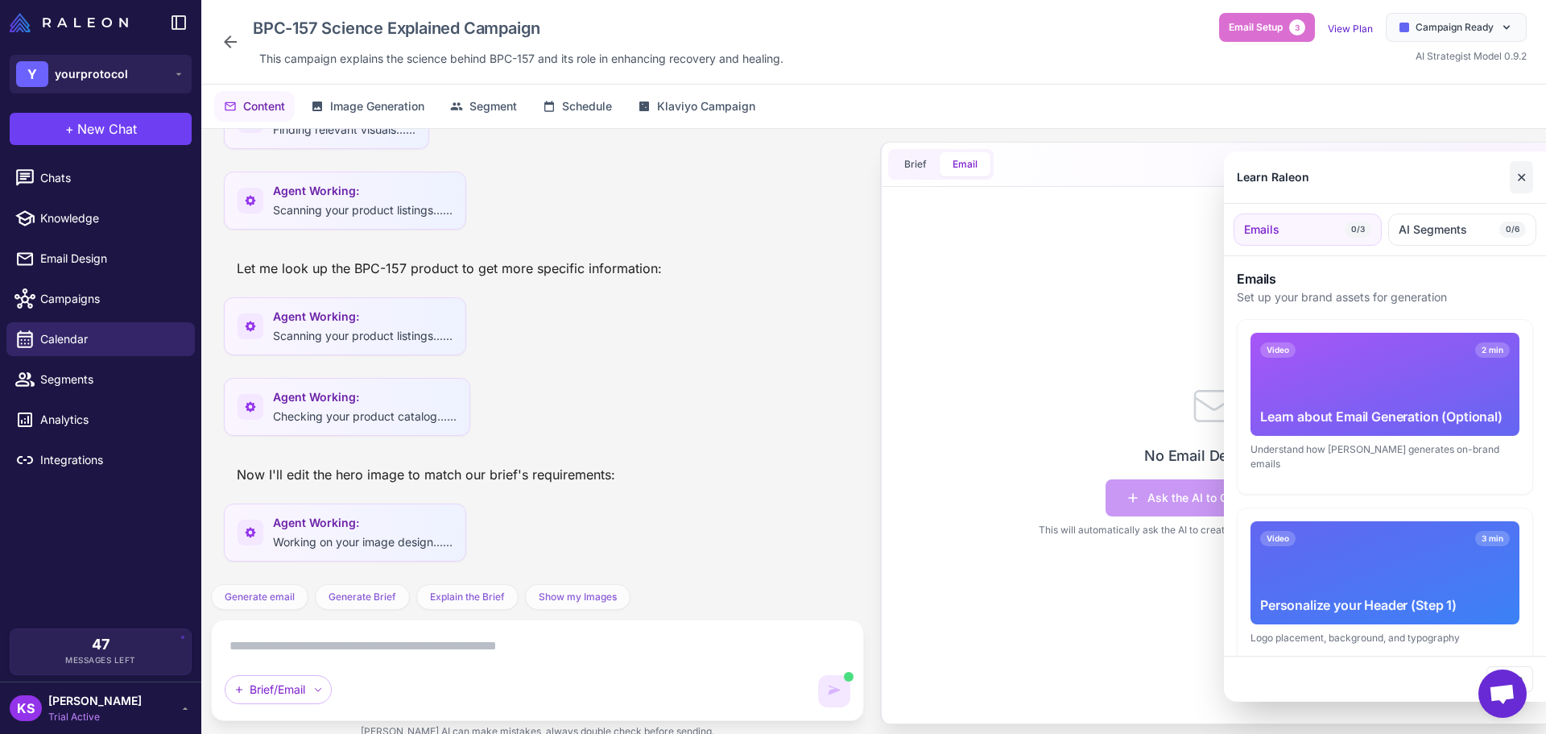
click at [1531, 172] on button "✕" at bounding box center [1521, 177] width 23 height 32
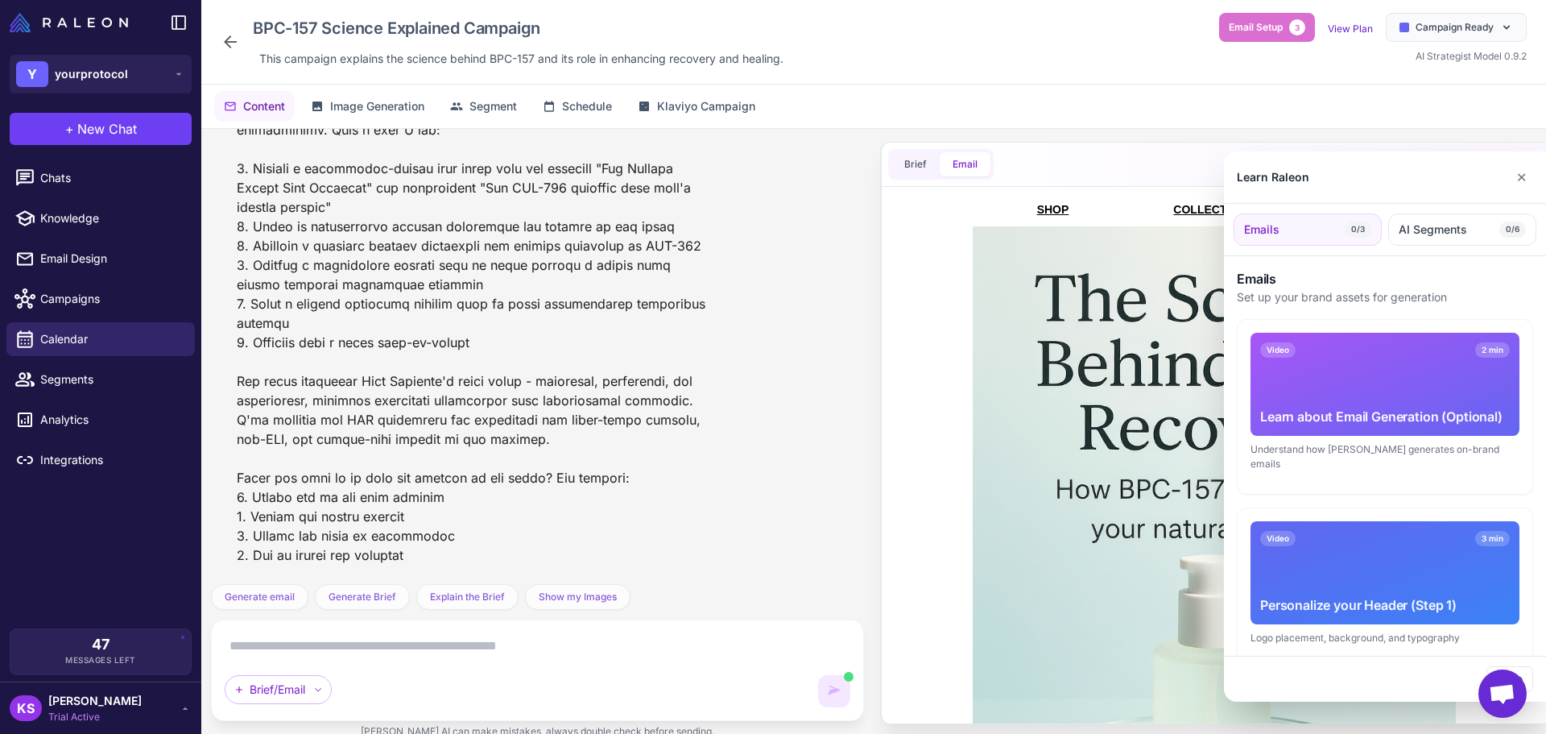
scroll to position [2103, 0]
click at [1511, 180] on button "✕" at bounding box center [1521, 177] width 23 height 32
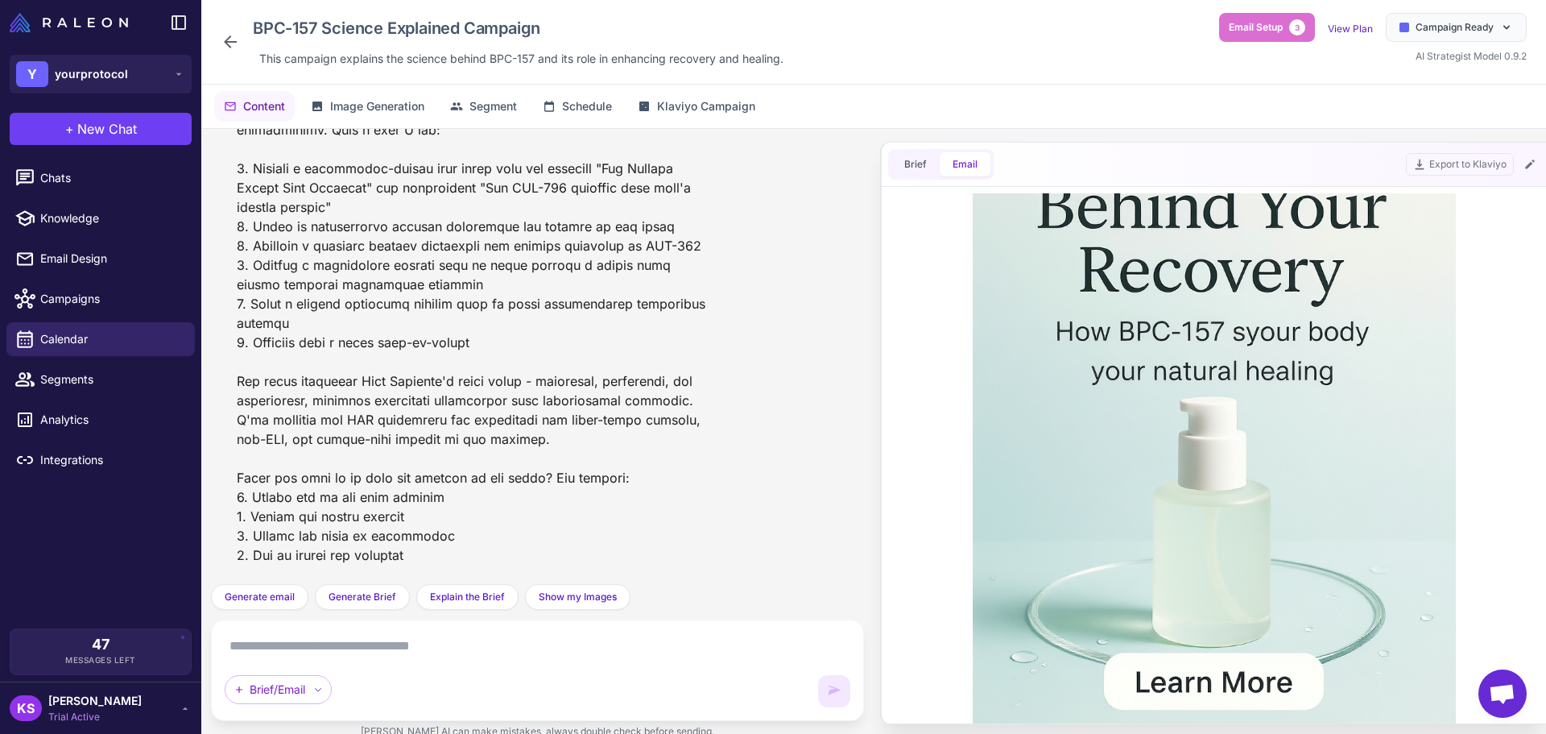
scroll to position [0, 0]
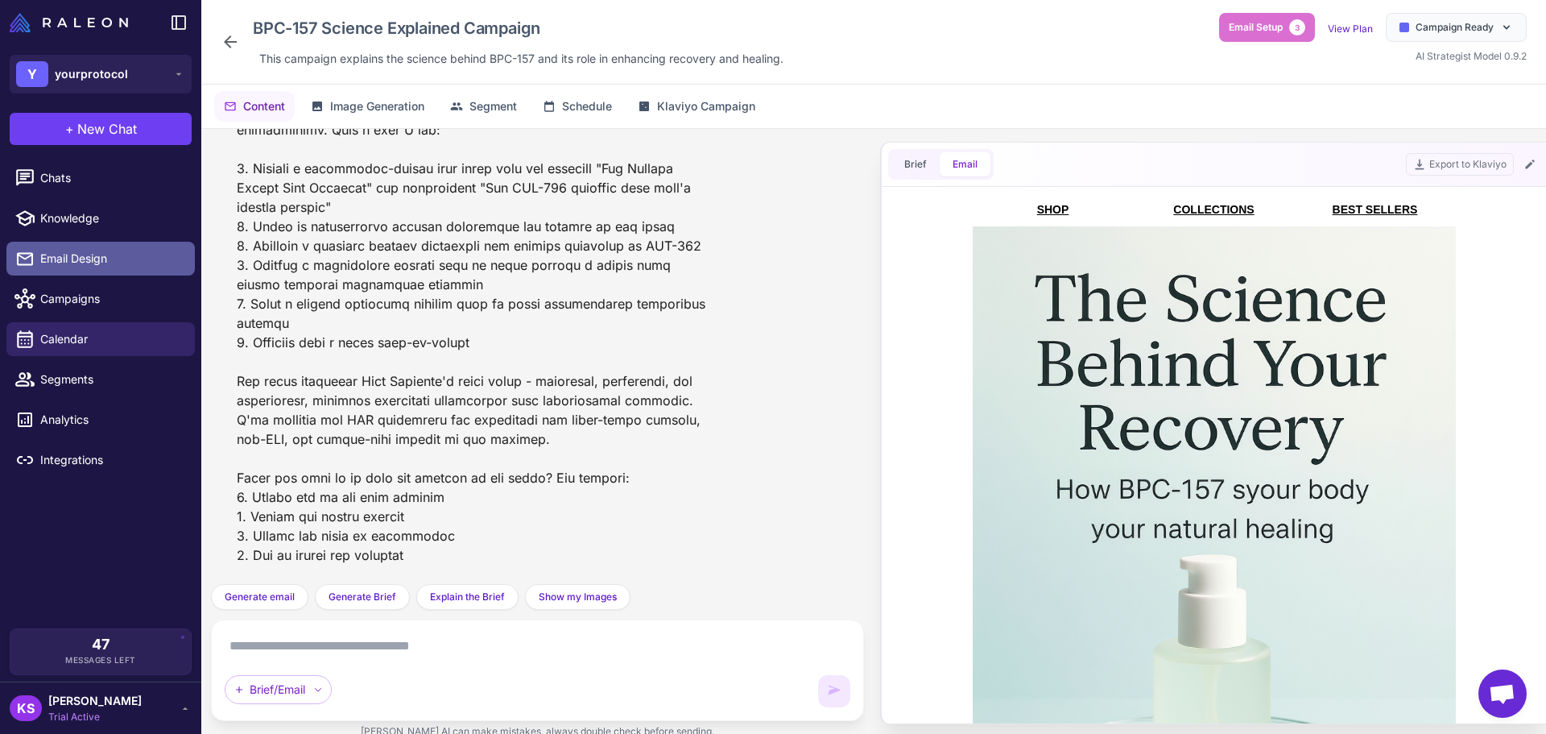
click at [78, 249] on link "Email Design" at bounding box center [100, 259] width 188 height 34
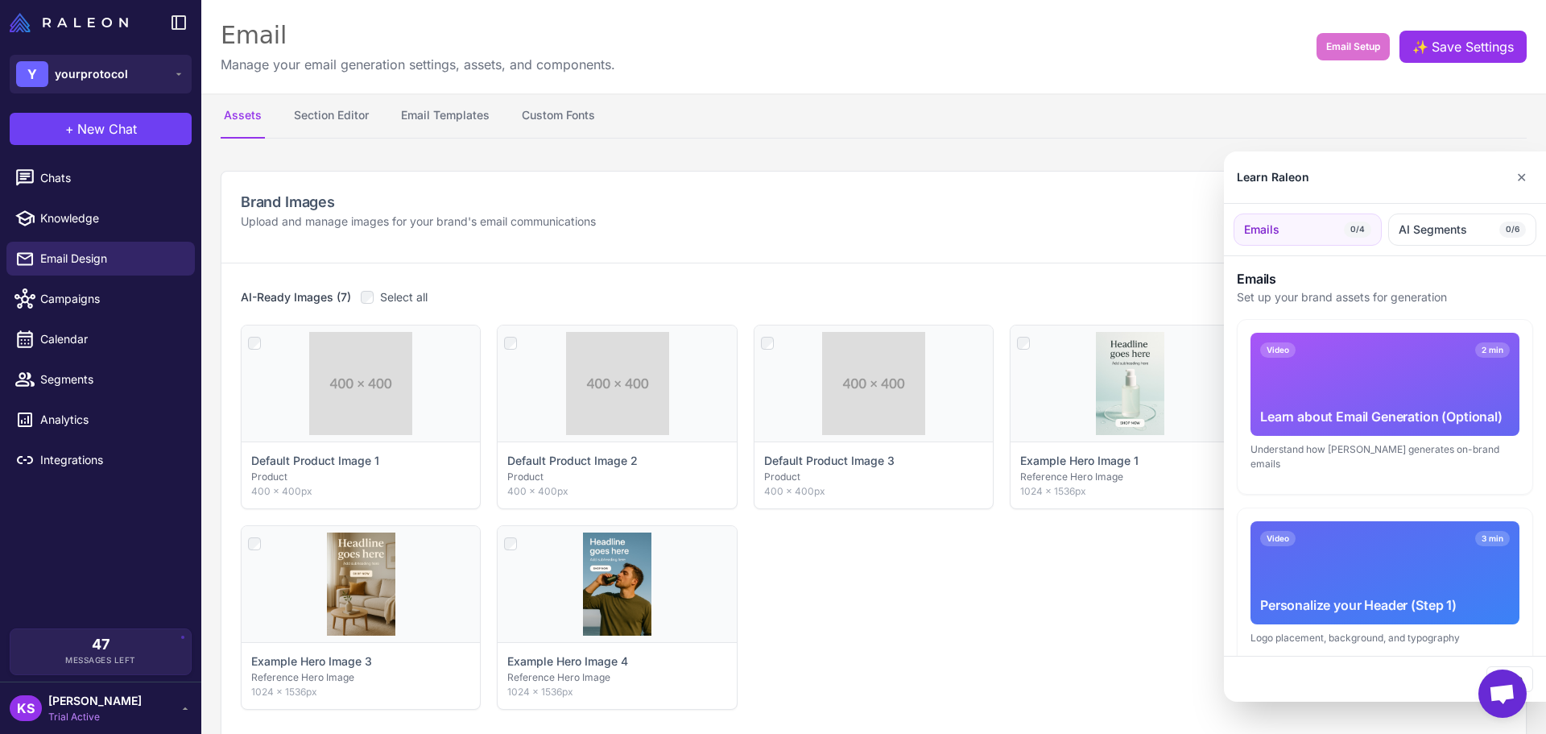
click at [329, 128] on div at bounding box center [773, 367] width 1546 height 734
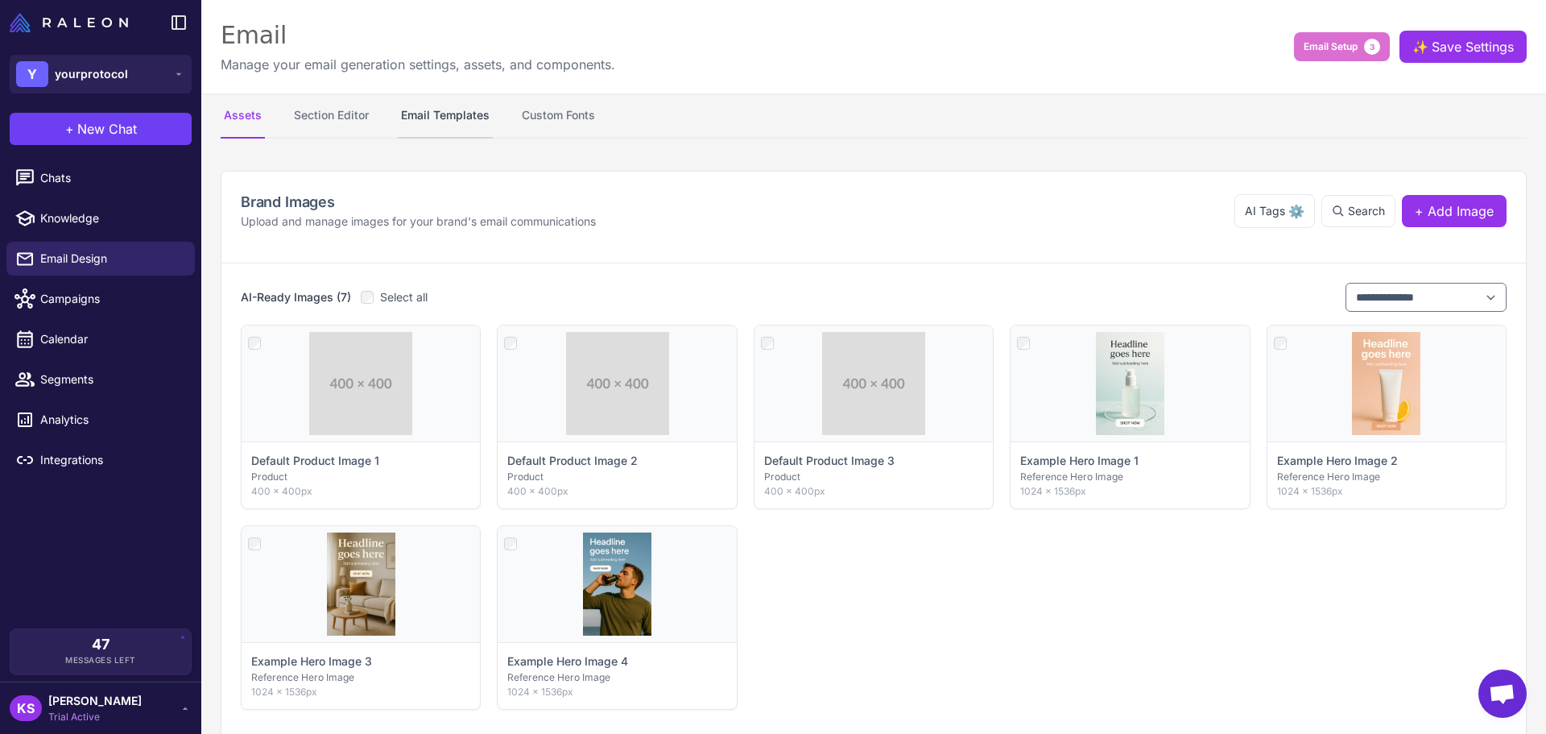
click at [436, 110] on button "Email Templates" at bounding box center [445, 115] width 95 height 45
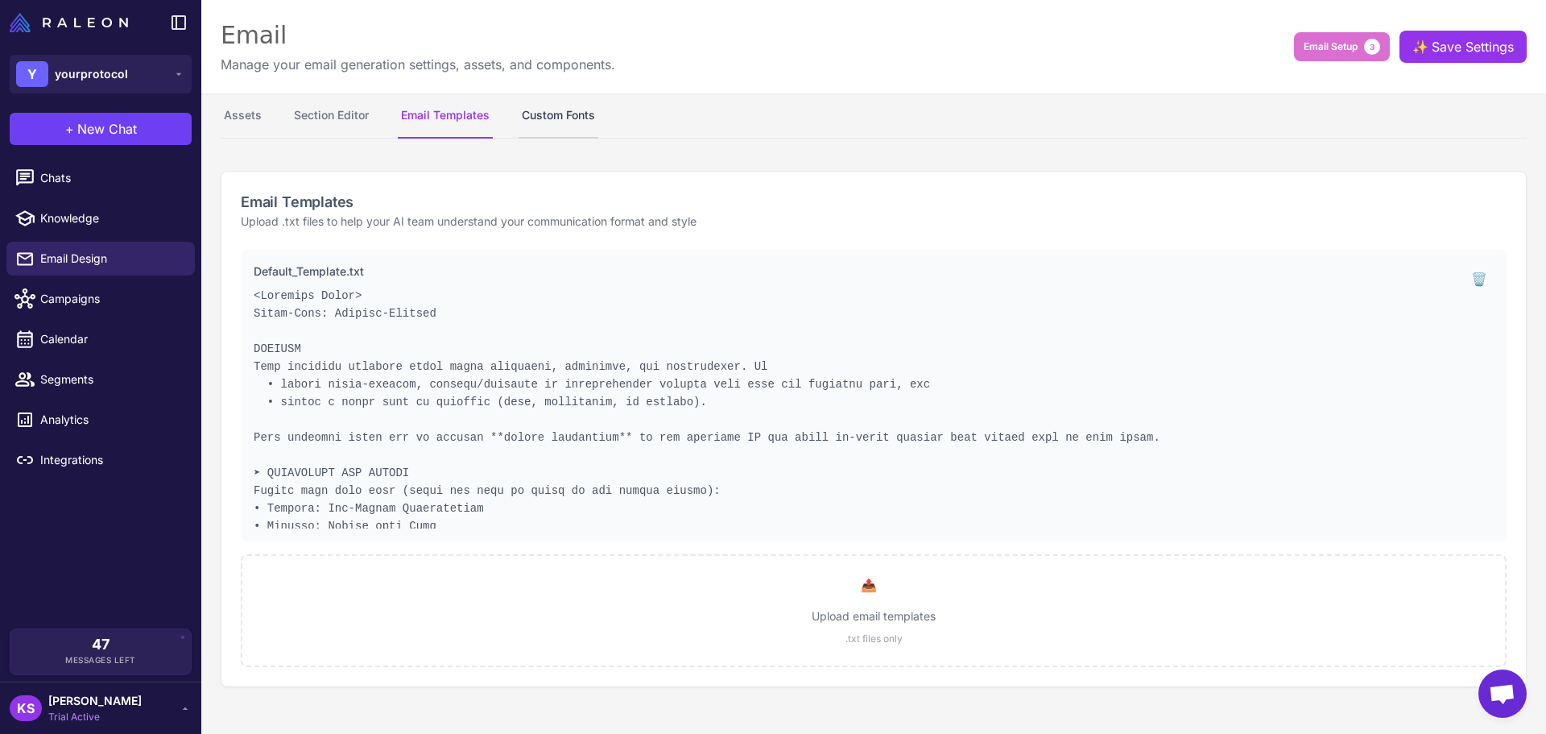
click at [569, 110] on button "Custom Fonts" at bounding box center [559, 115] width 80 height 45
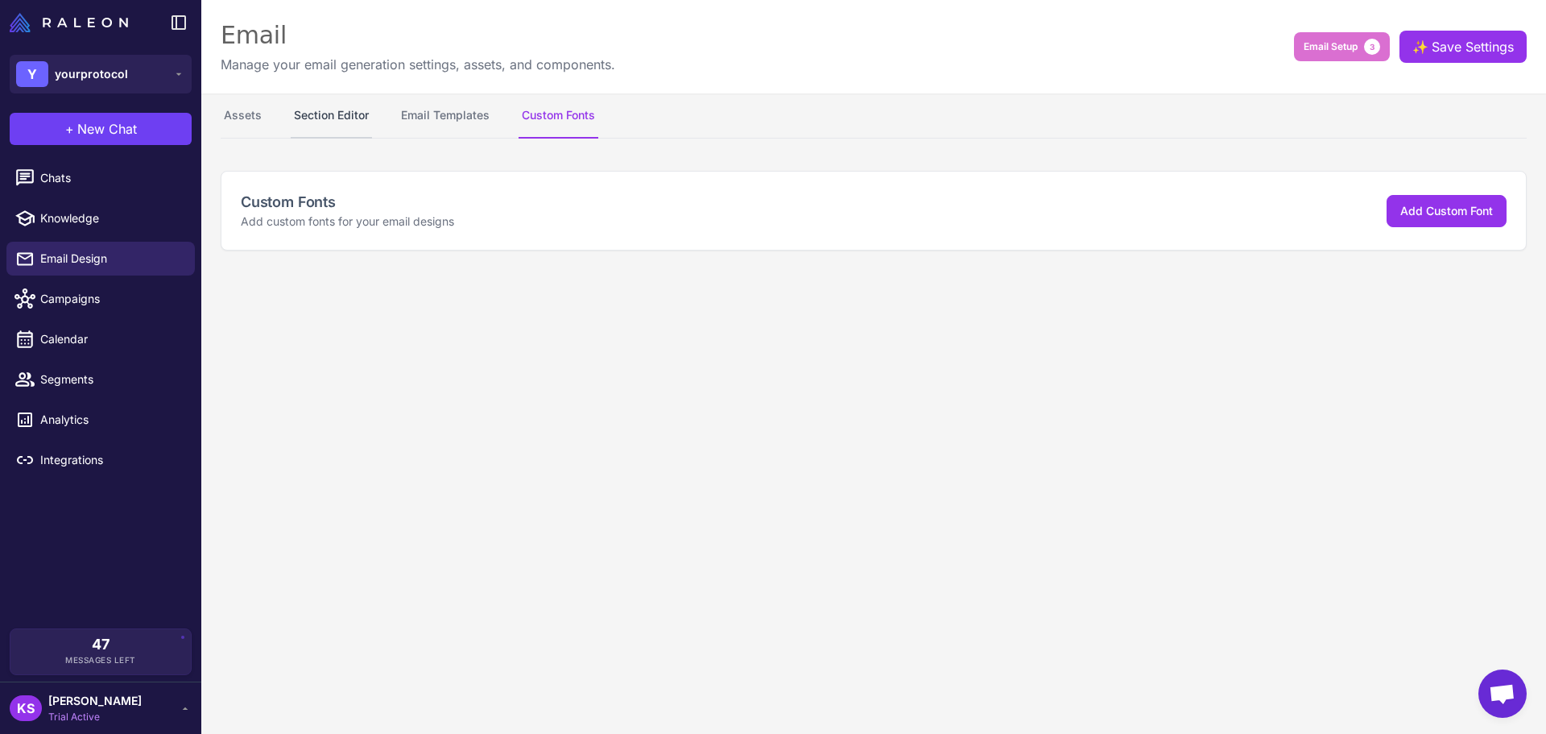
click at [304, 114] on button "Section Editor" at bounding box center [331, 115] width 81 height 45
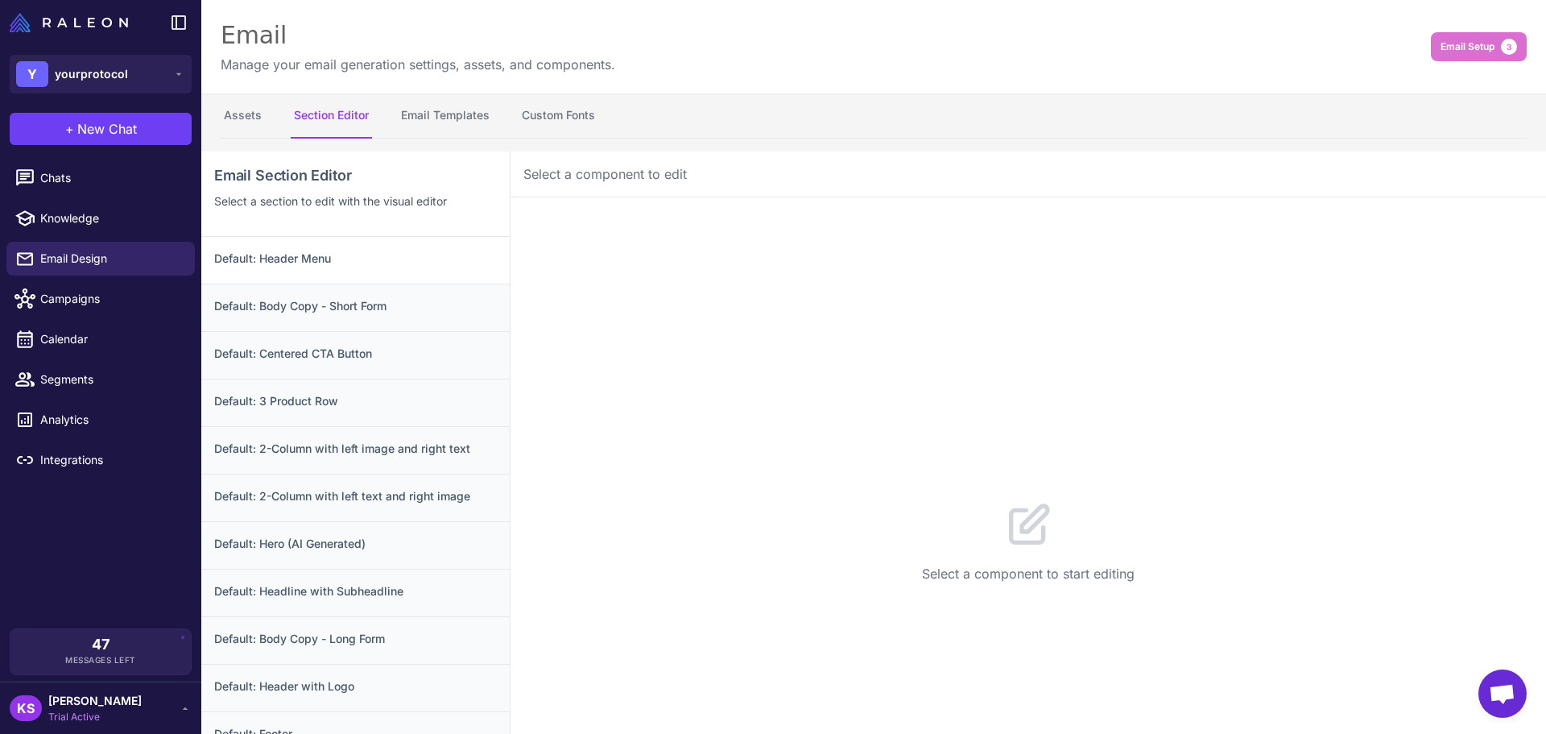
click at [341, 250] on h3 "Default: Header Menu" at bounding box center [355, 259] width 283 height 18
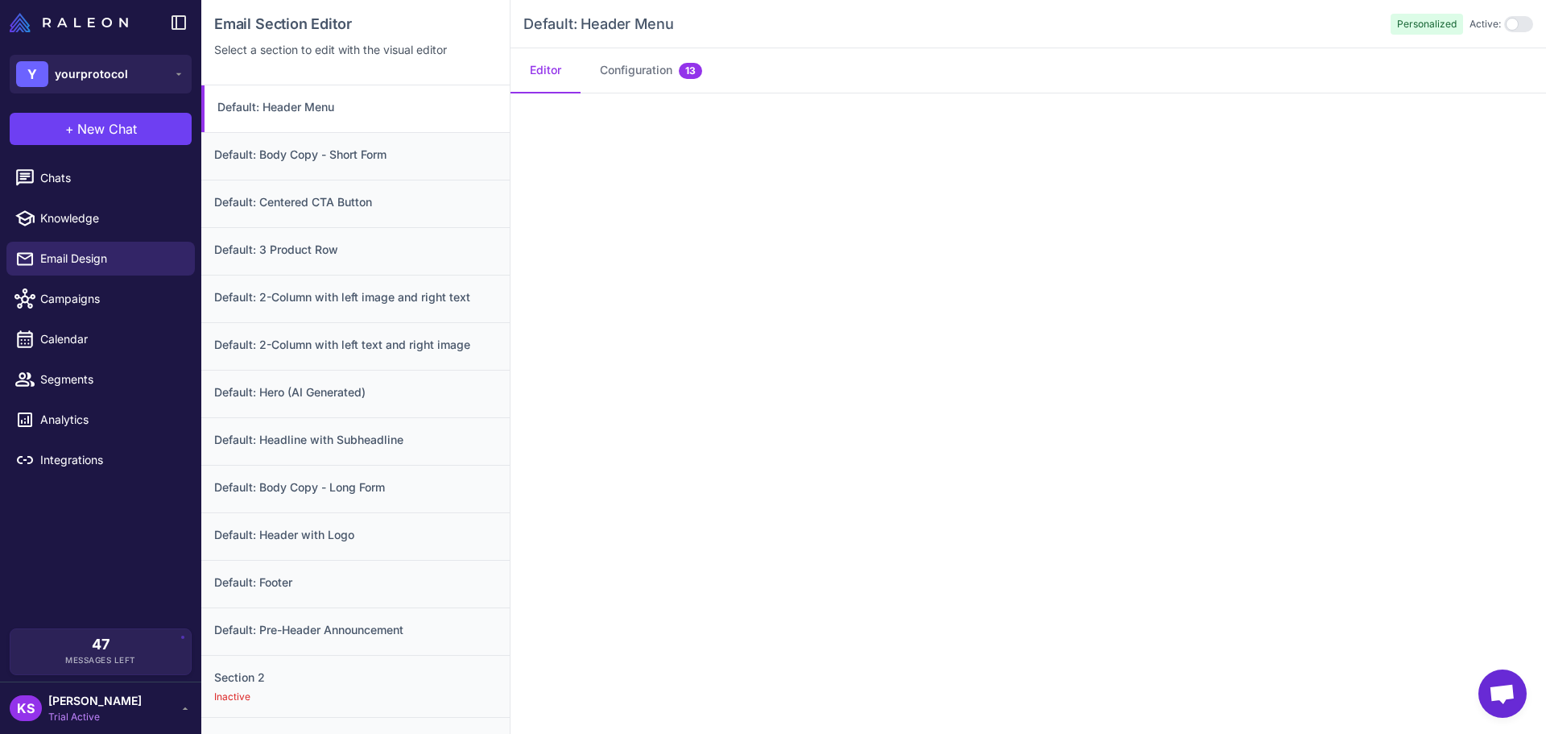
click at [641, 48] on div "Default: Header Menu Personalized Active:" at bounding box center [1029, 24] width 1036 height 48
click at [641, 77] on button "Configuration 13" at bounding box center [651, 70] width 141 height 45
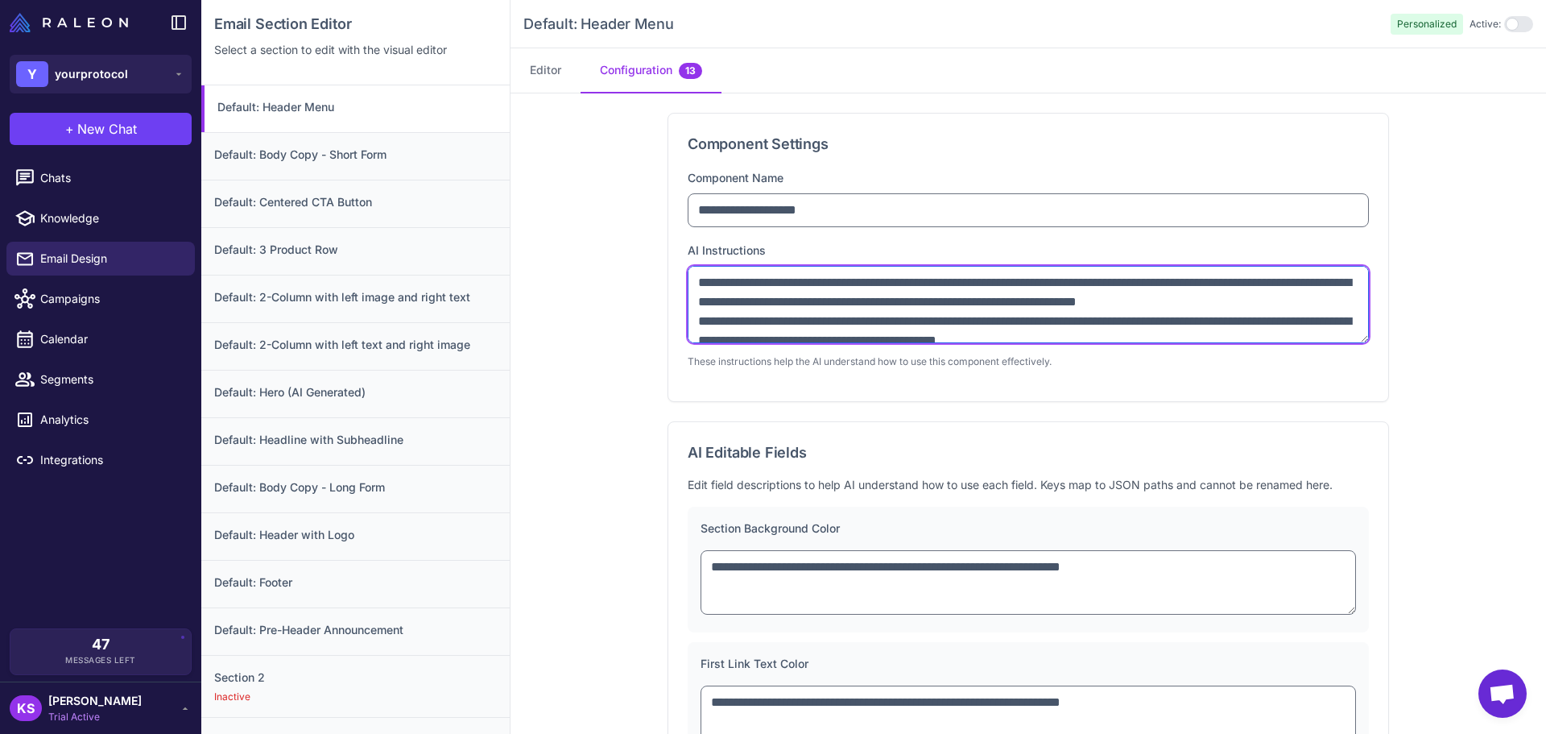
click at [781, 291] on textarea "**********" at bounding box center [1028, 304] width 681 height 77
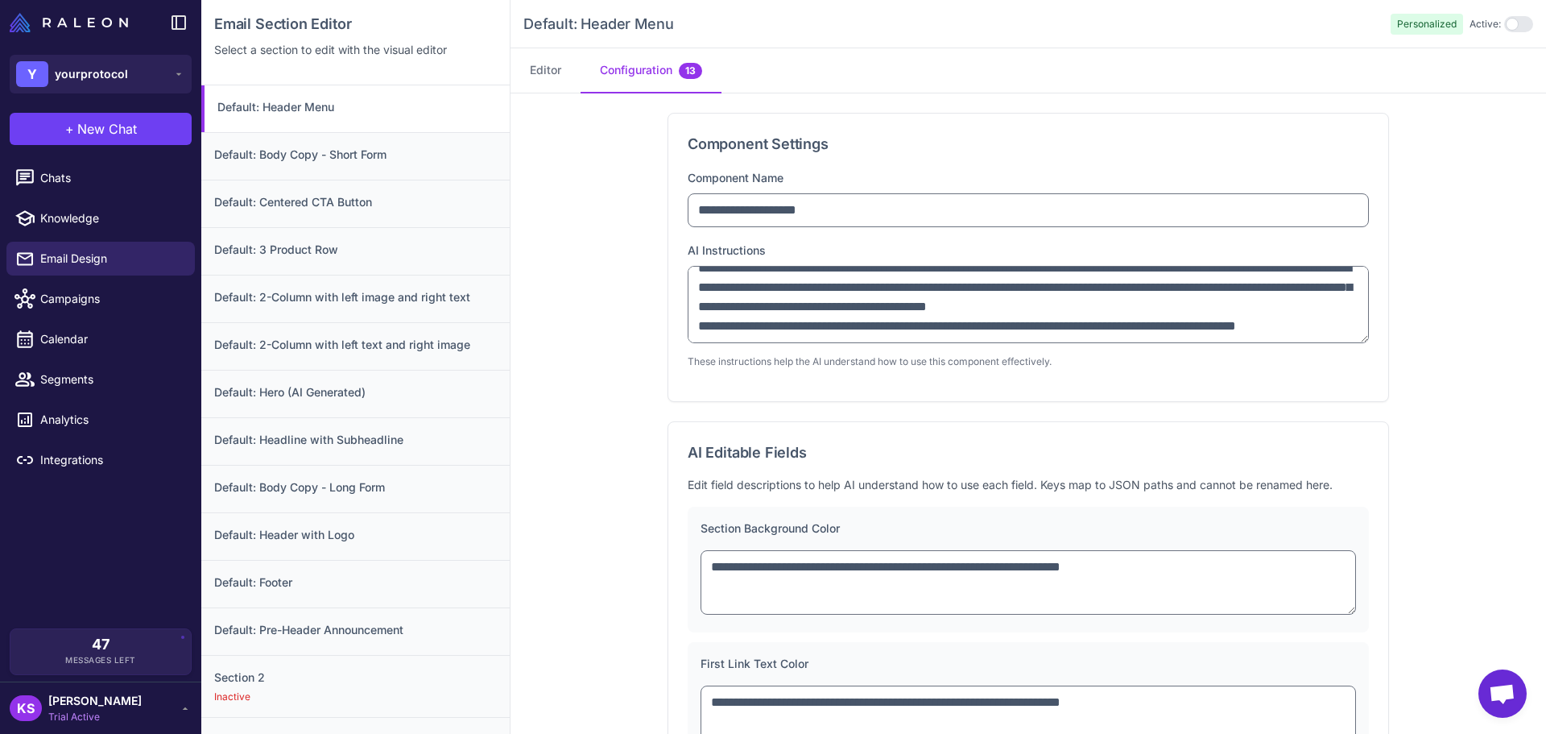
click at [117, 698] on span "[PERSON_NAME]" at bounding box center [94, 701] width 93 height 18
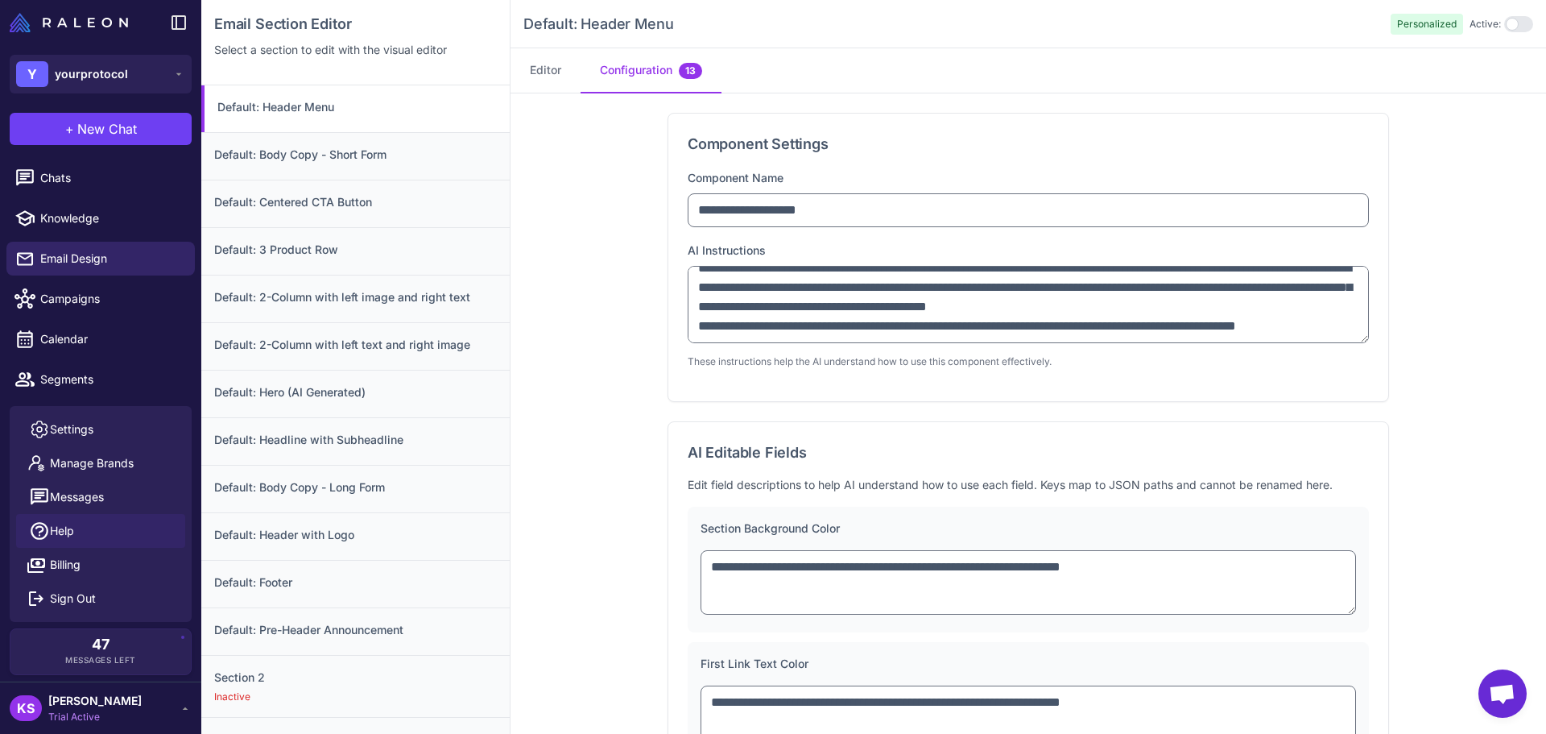
click at [62, 531] on span "Help" at bounding box center [62, 531] width 24 height 18
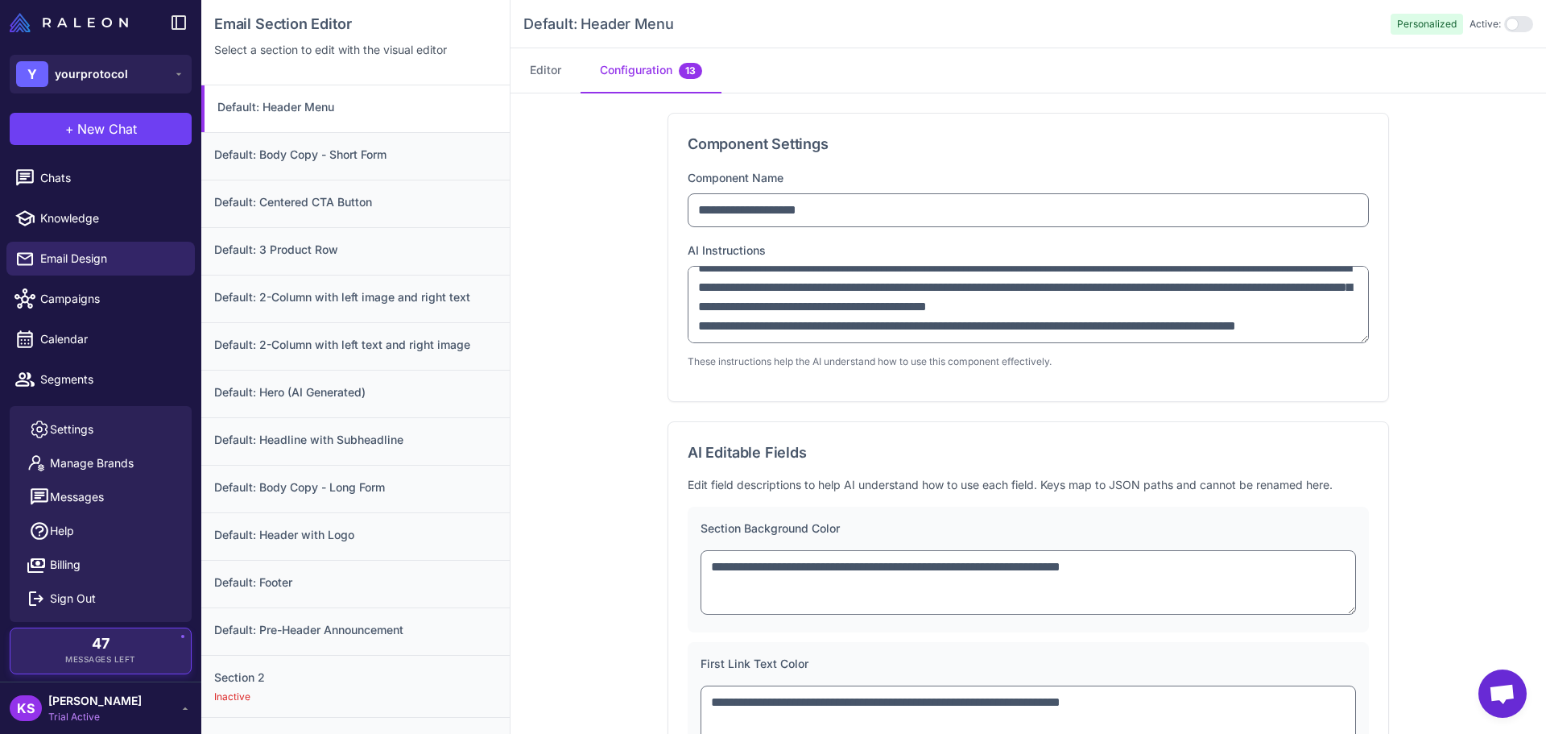
click at [112, 651] on div "47 Messages Left" at bounding box center [101, 650] width 158 height 29
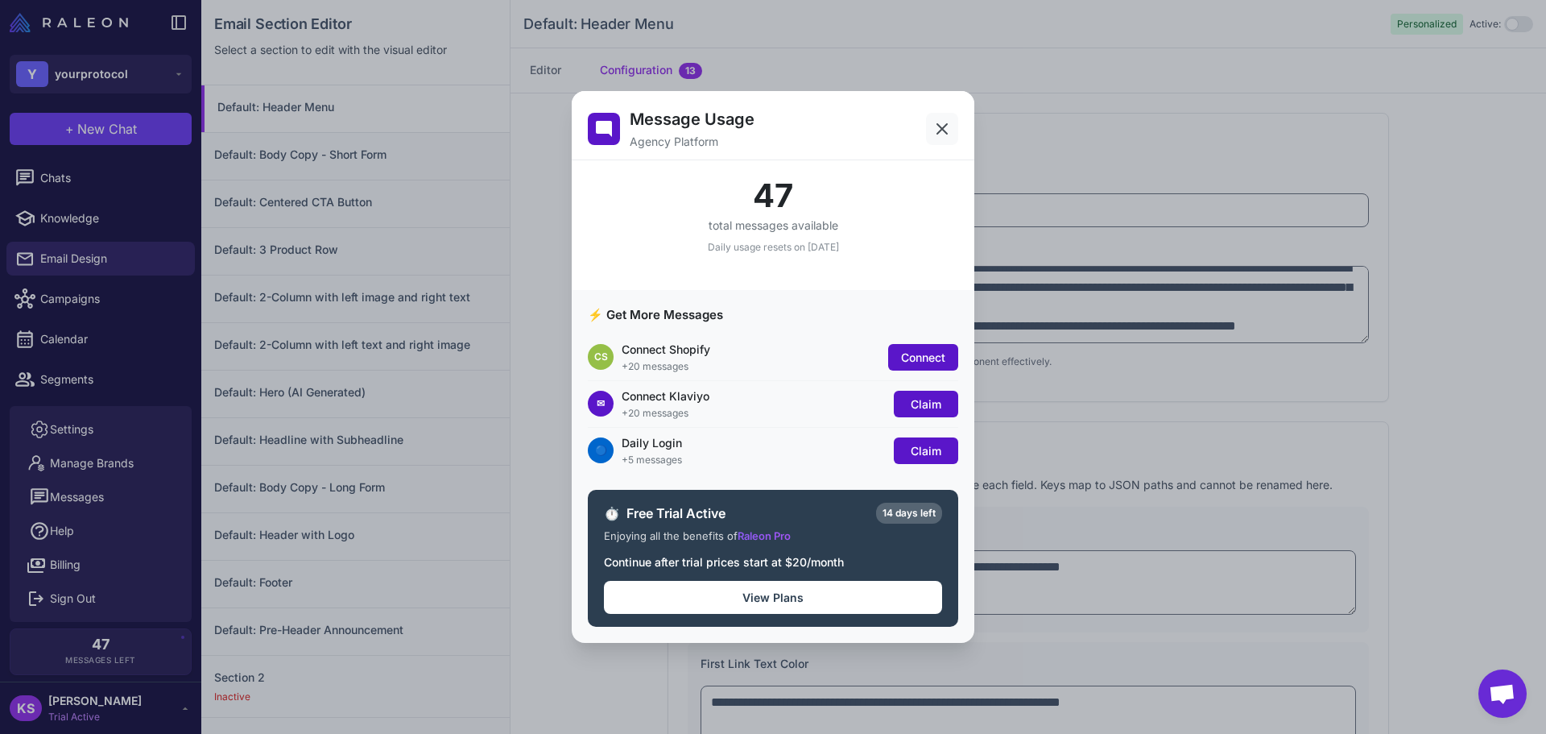
click at [944, 128] on icon at bounding box center [941, 128] width 19 height 19
